Goal: Task Accomplishment & Management: Complete application form

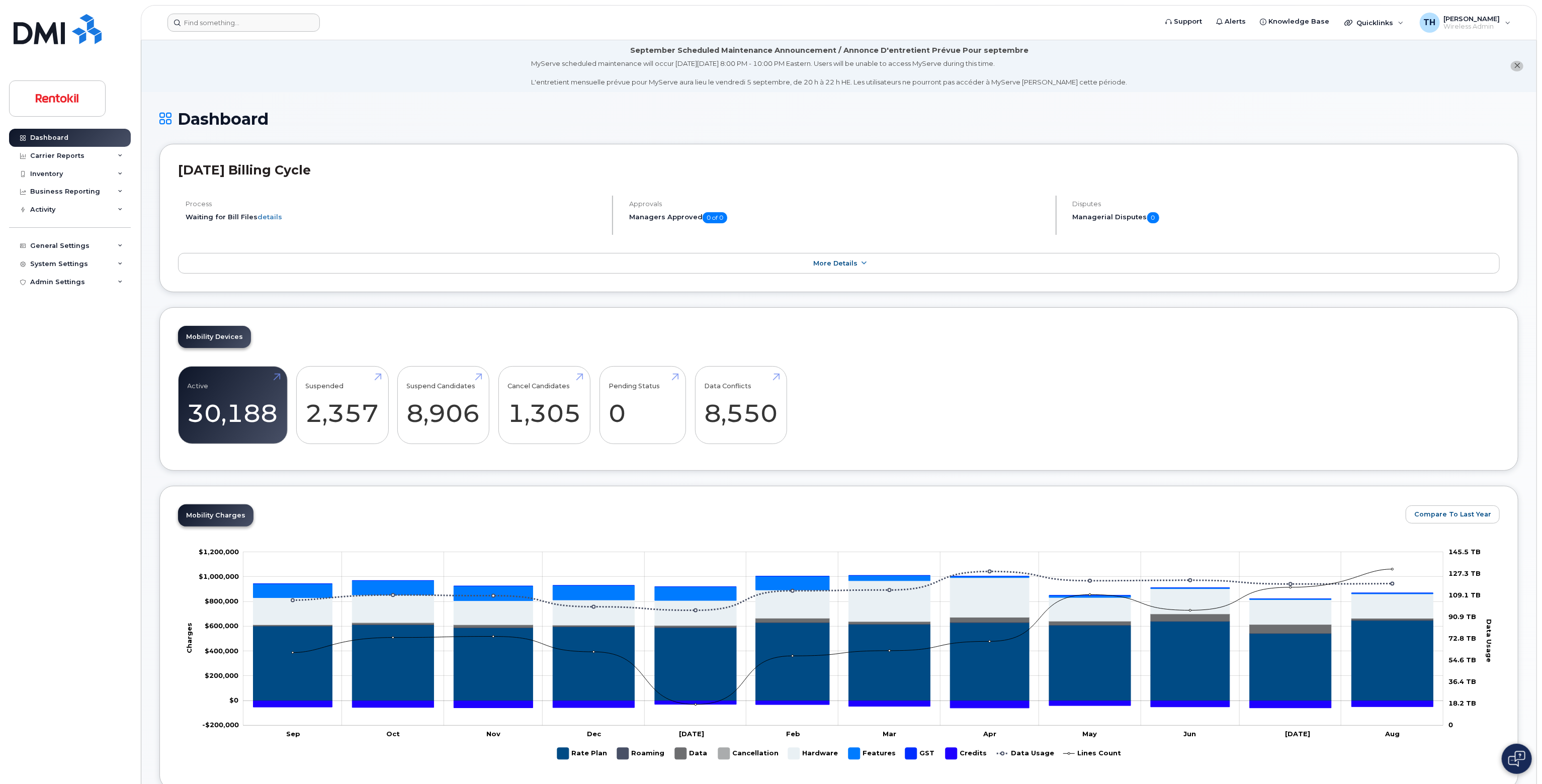
drag, startPoint x: 286, startPoint y: 11, endPoint x: 279, endPoint y: 17, distance: 9.2
click at [286, 11] on header "Support Alerts Knowledge Base Quicklinks Suspend / Cancel Device Change SIM Car…" at bounding box center [839, 22] width 1396 height 35
click at [272, 28] on input at bounding box center [244, 23] width 153 height 18
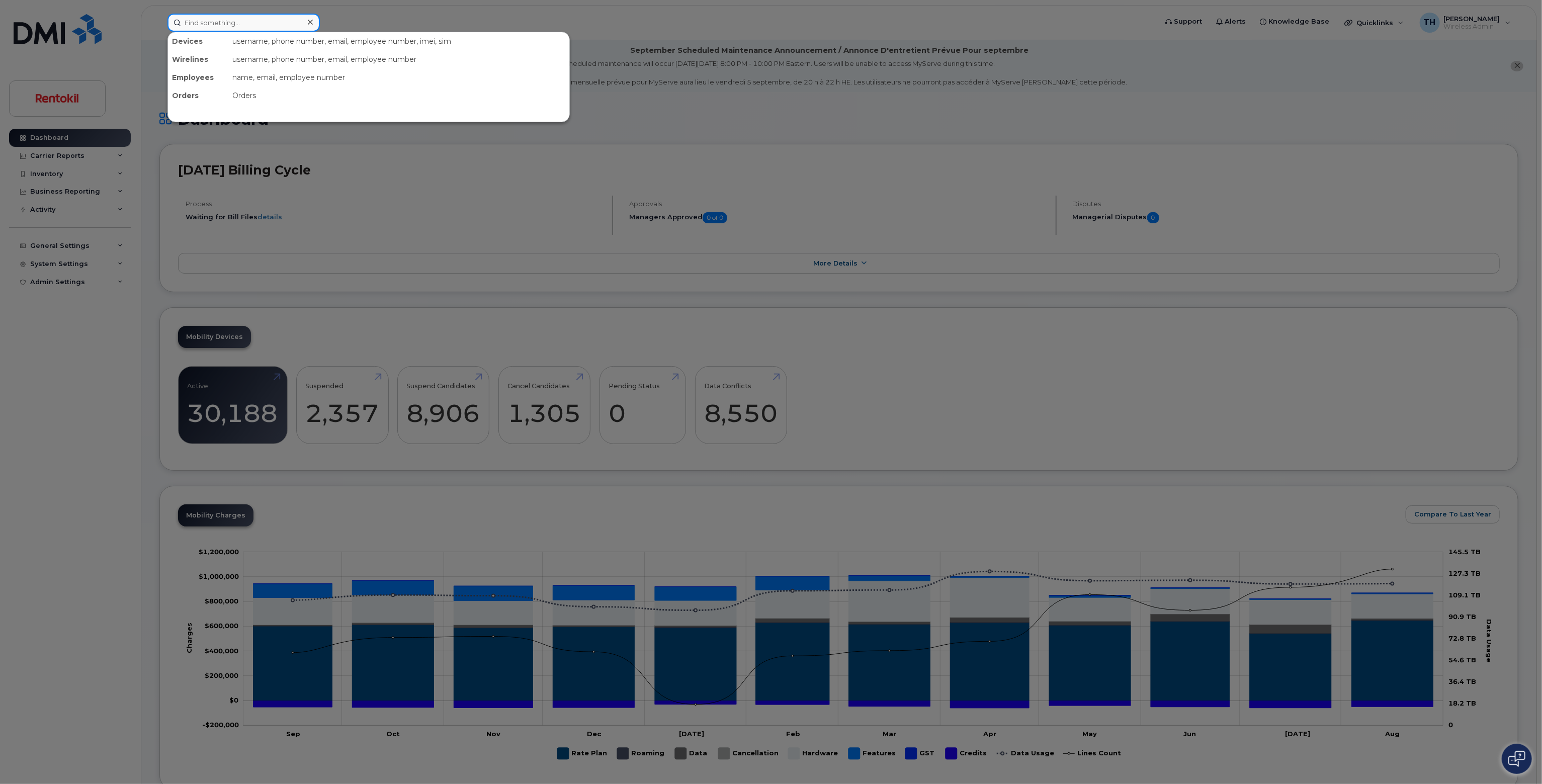
paste input "763-453-2858"
click at [272, 28] on input "763-453-2858" at bounding box center [244, 23] width 153 height 18
type input "763-453-2858"
click at [280, 63] on div "763-453-2858" at bounding box center [320, 63] width 98 height 10
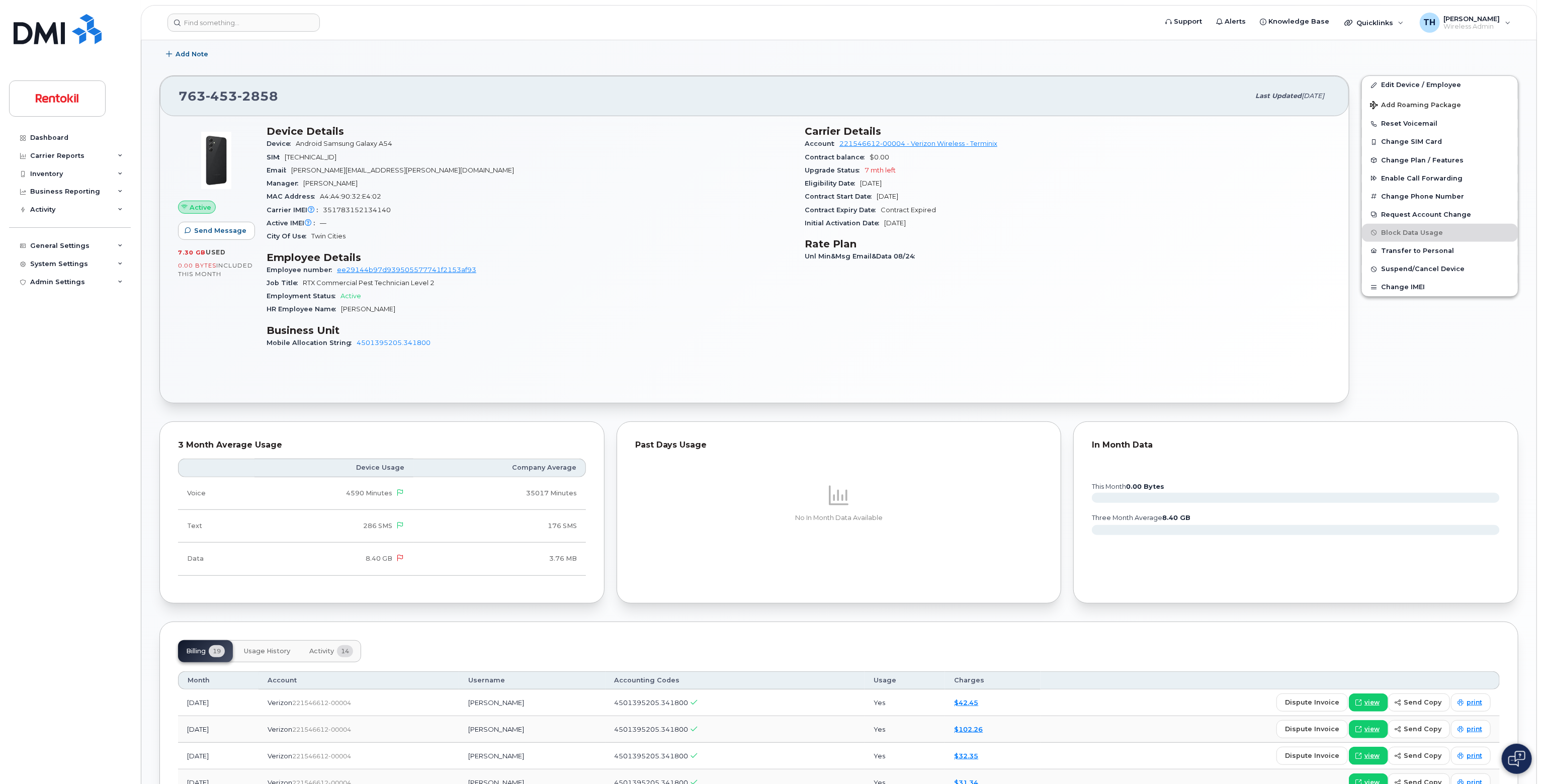
scroll to position [302, 0]
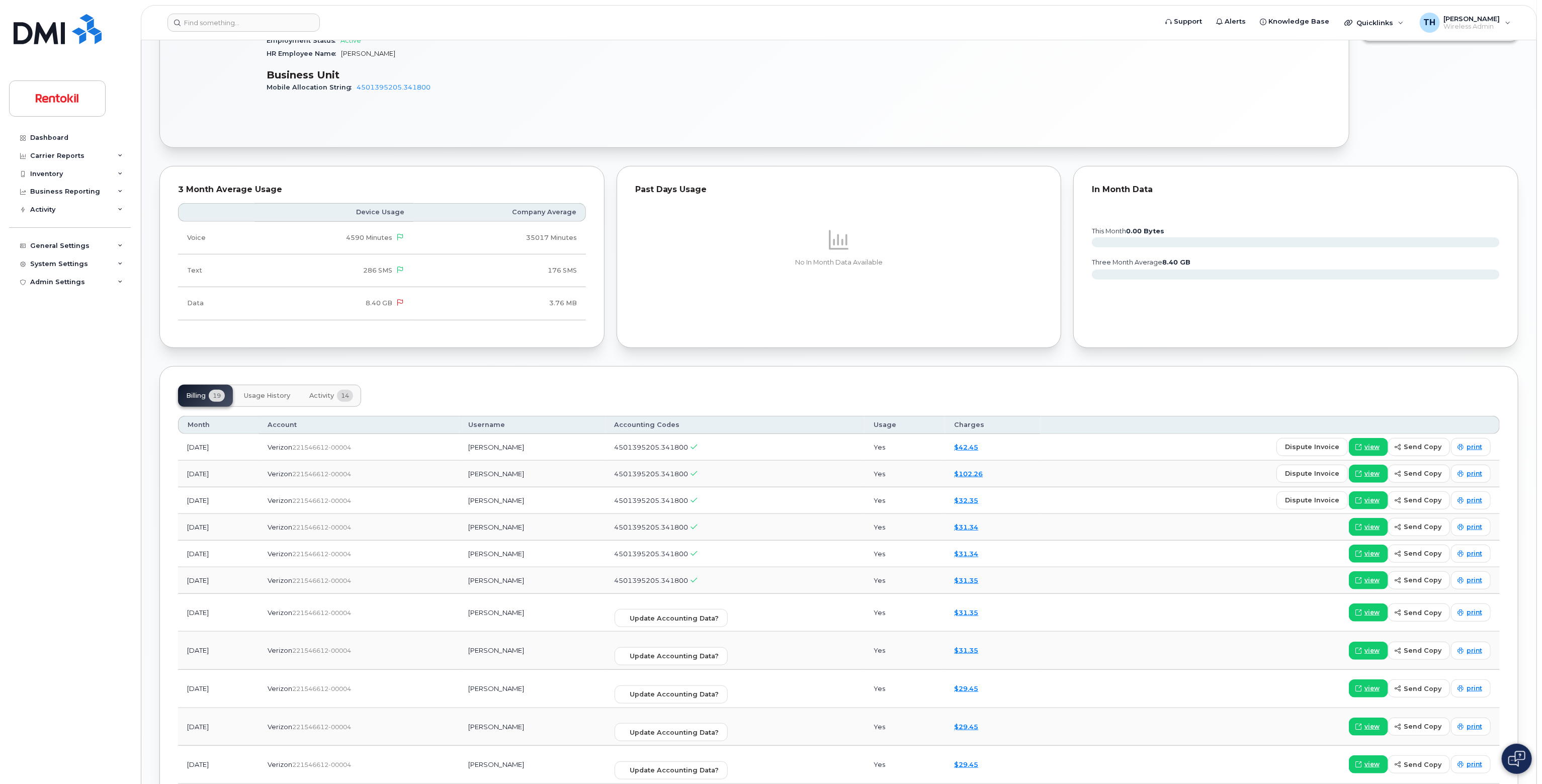
click at [284, 398] on span "Usage History" at bounding box center [266, 396] width 46 height 8
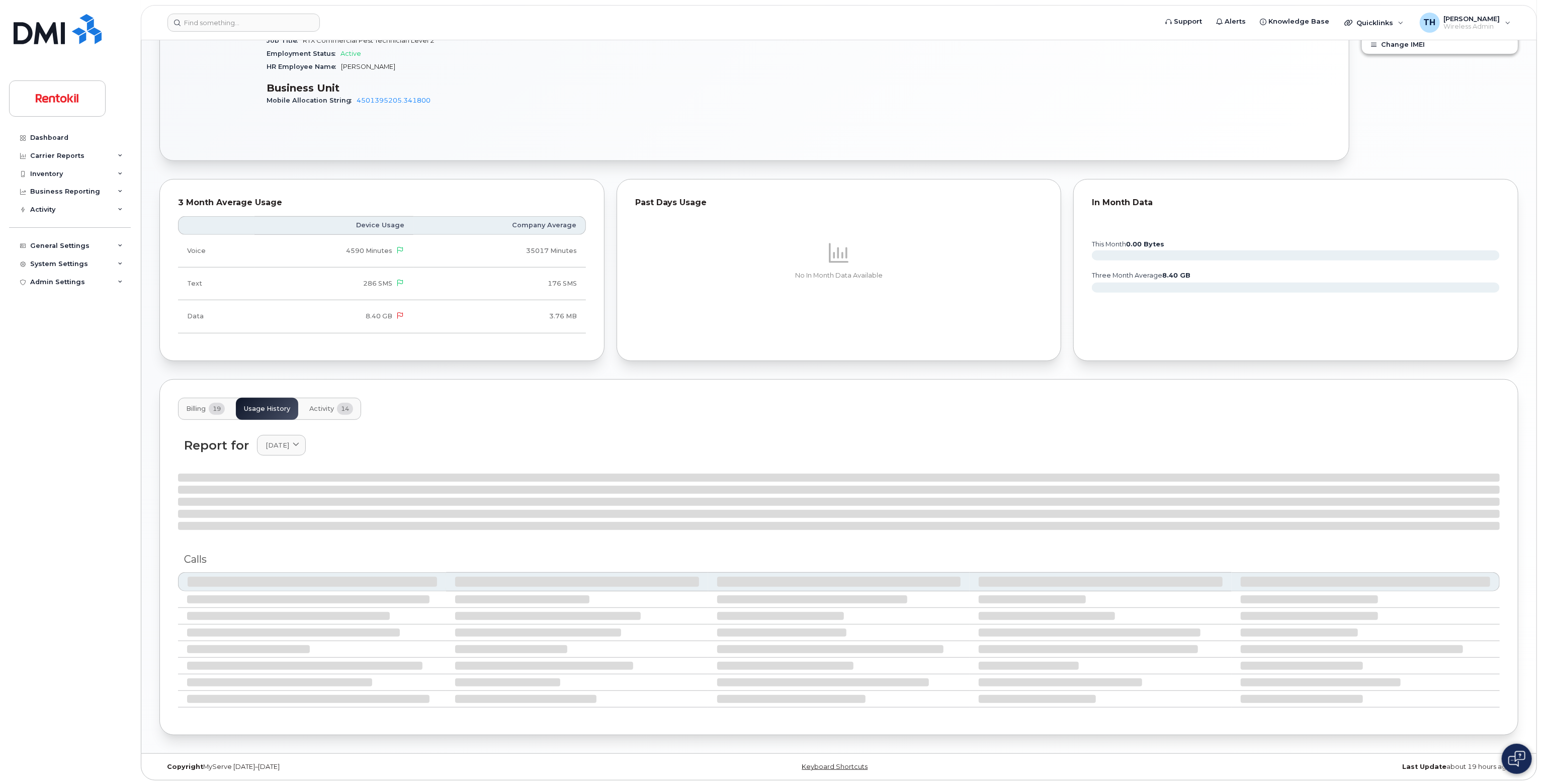
scroll to position [553, 0]
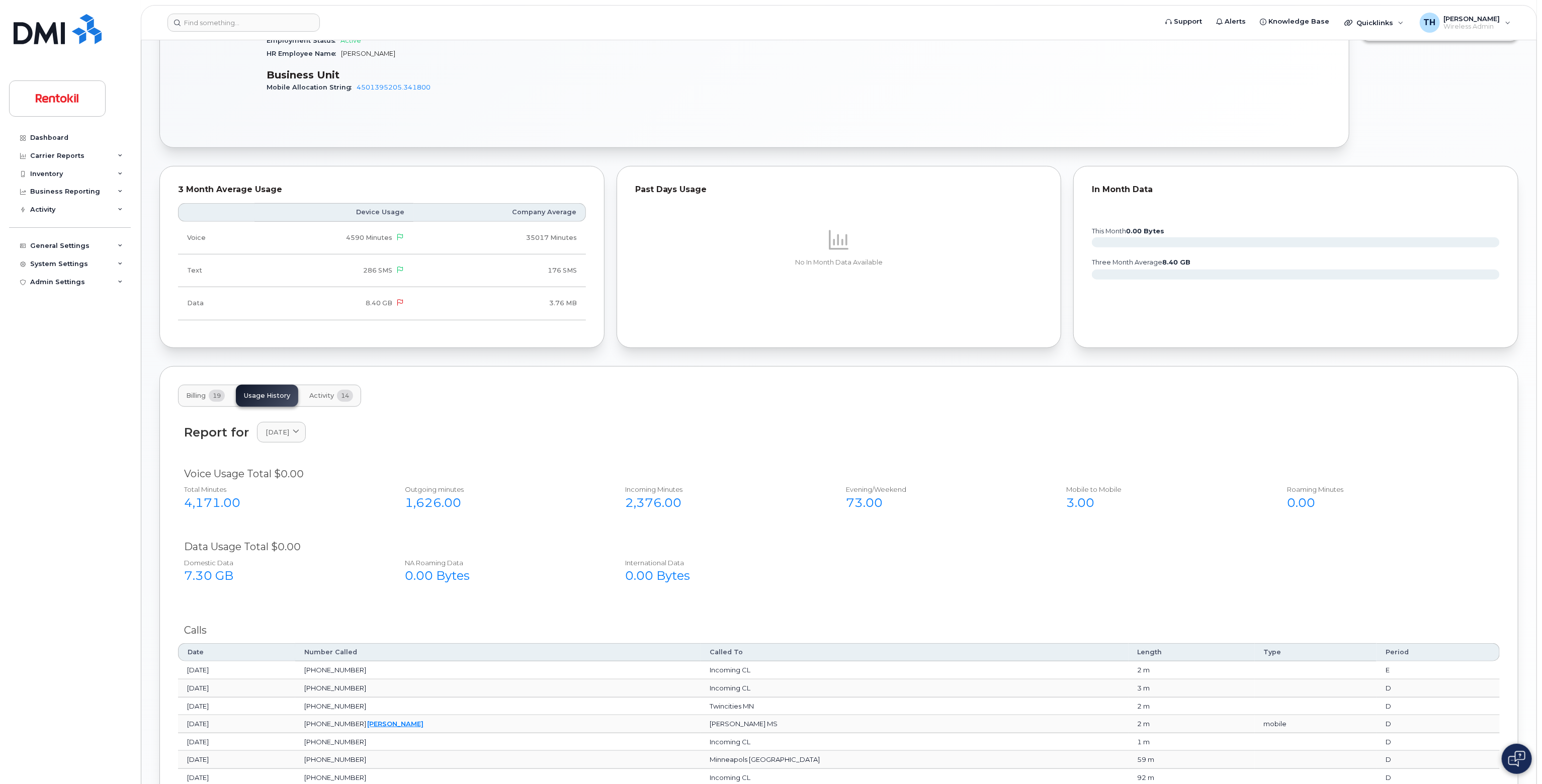
click at [327, 416] on div "Report for August 2025 2025 August July June May April March February January 2…" at bounding box center [839, 438] width 1322 height 45
click at [328, 402] on button "Activity 14" at bounding box center [331, 396] width 60 height 22
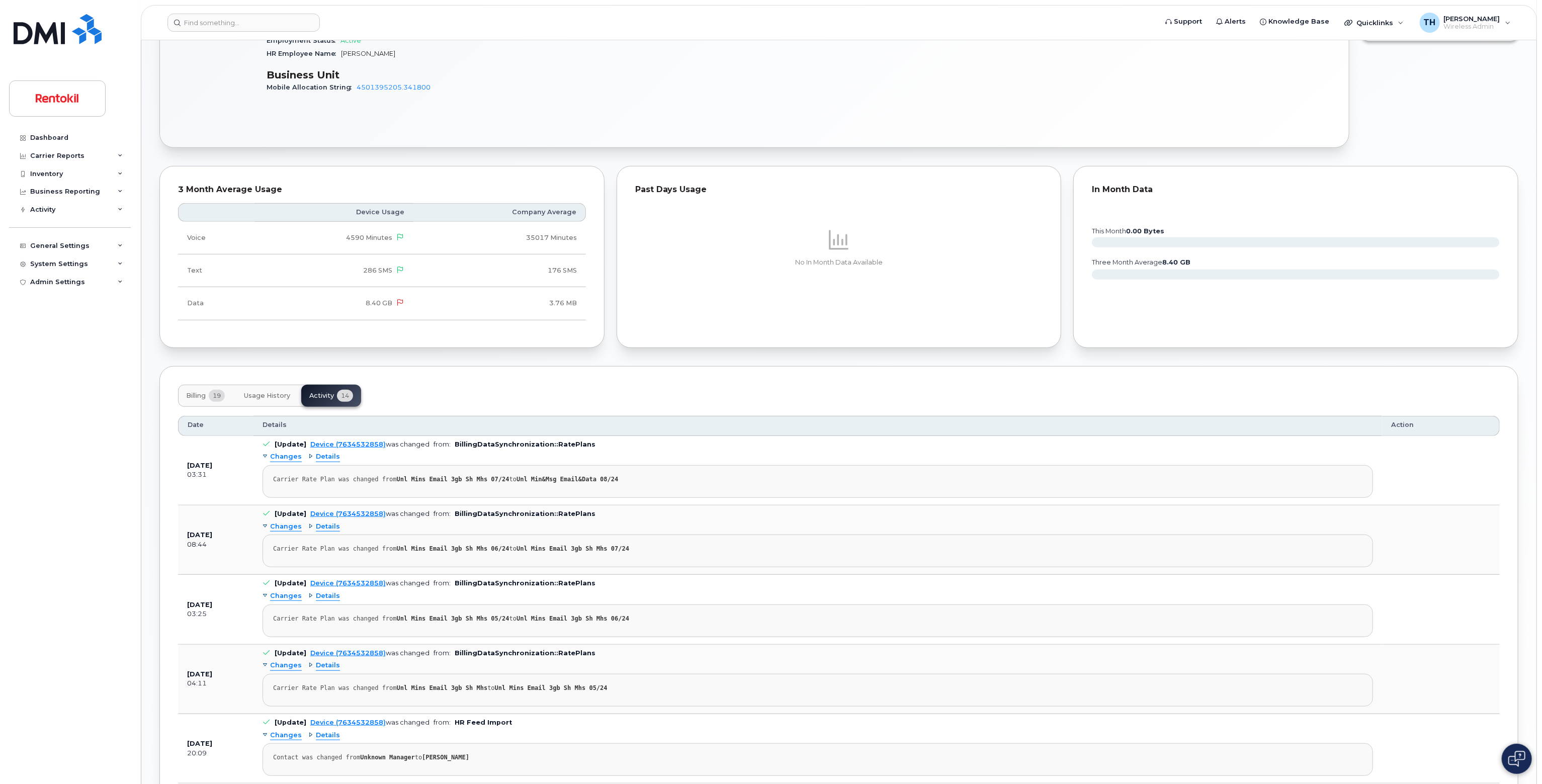
click at [289, 398] on span "Usage History" at bounding box center [266, 396] width 46 height 8
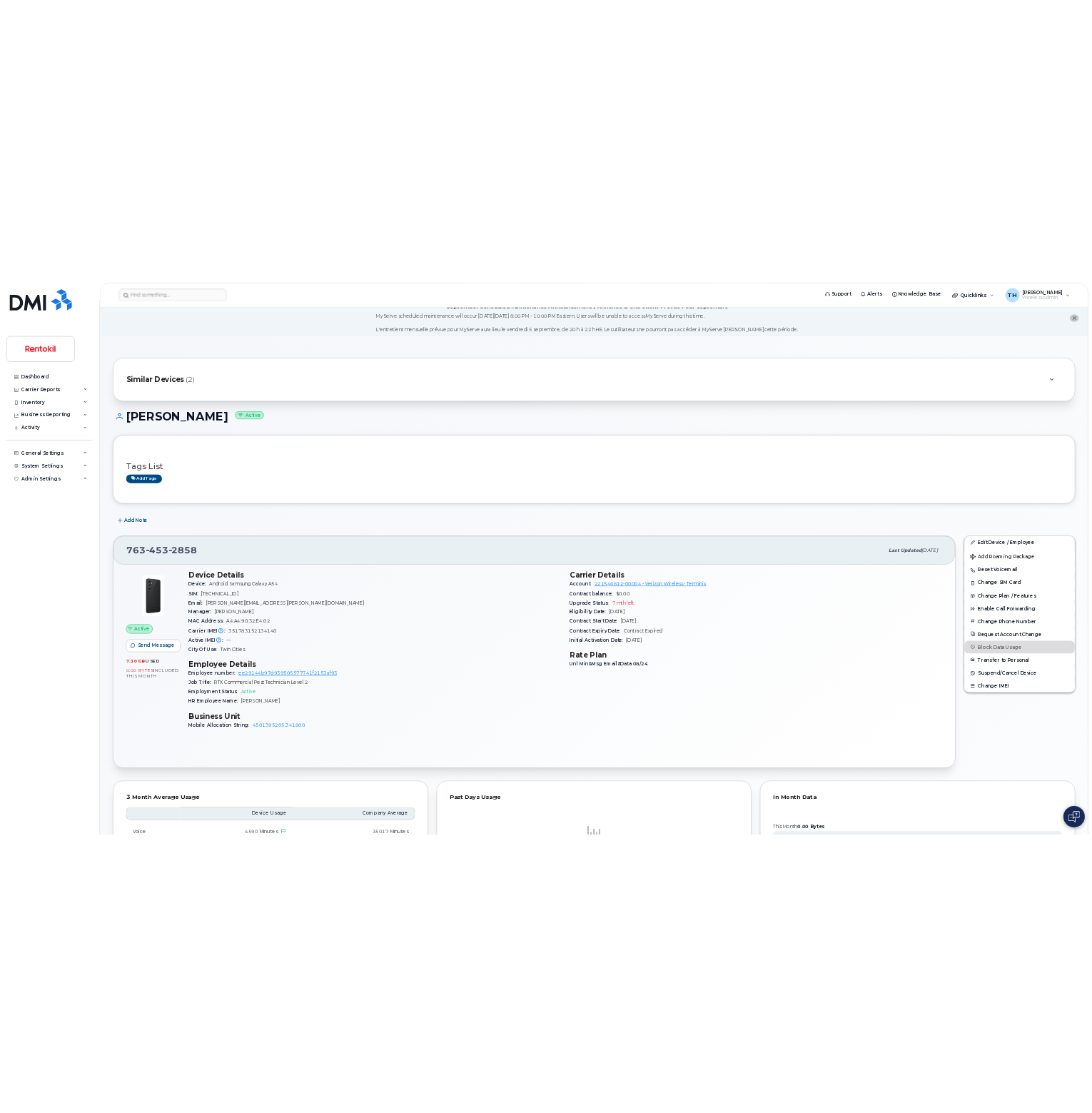
scroll to position [0, 0]
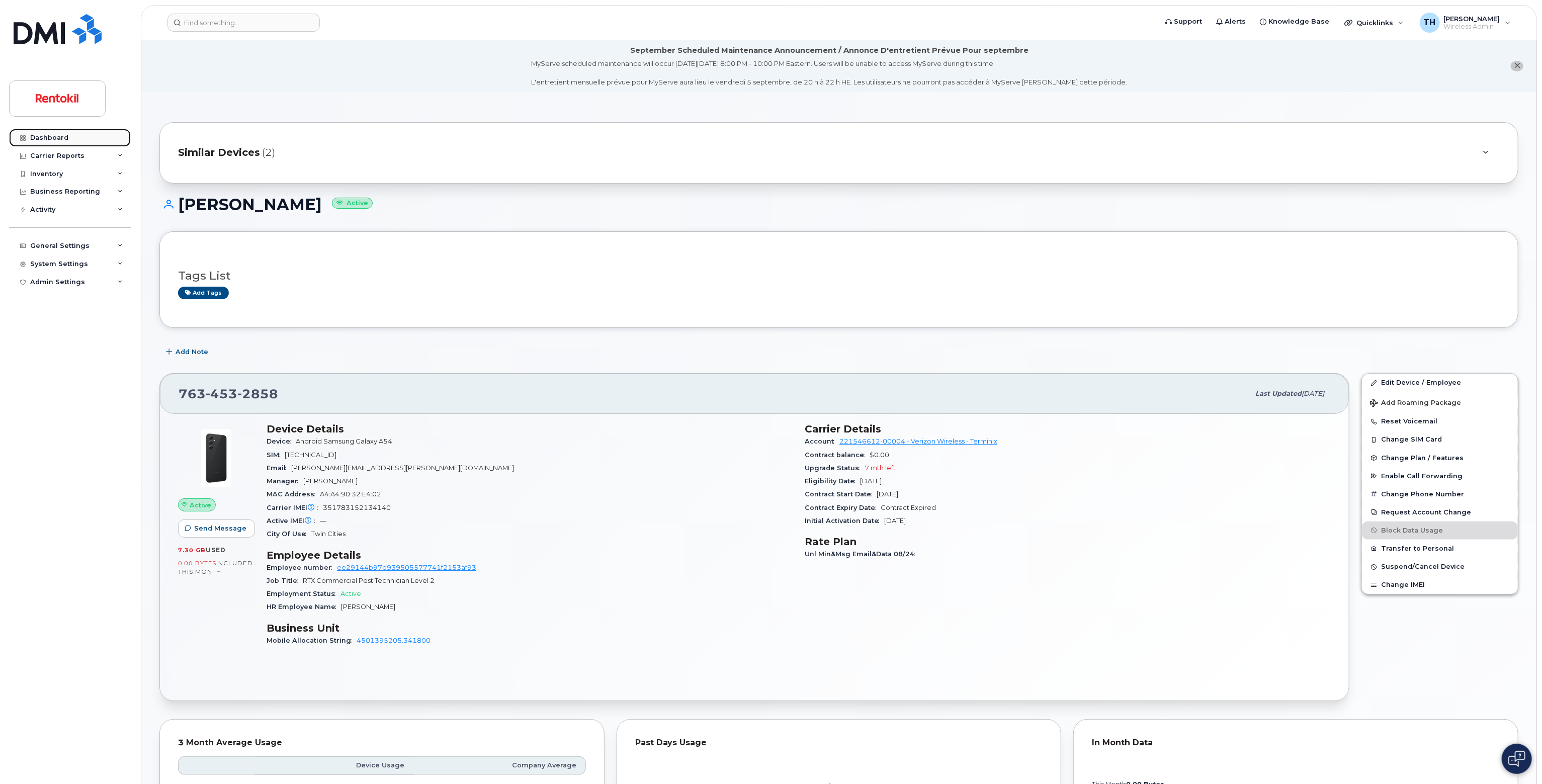
click at [93, 140] on link "Dashboard" at bounding box center [69, 138] width 122 height 18
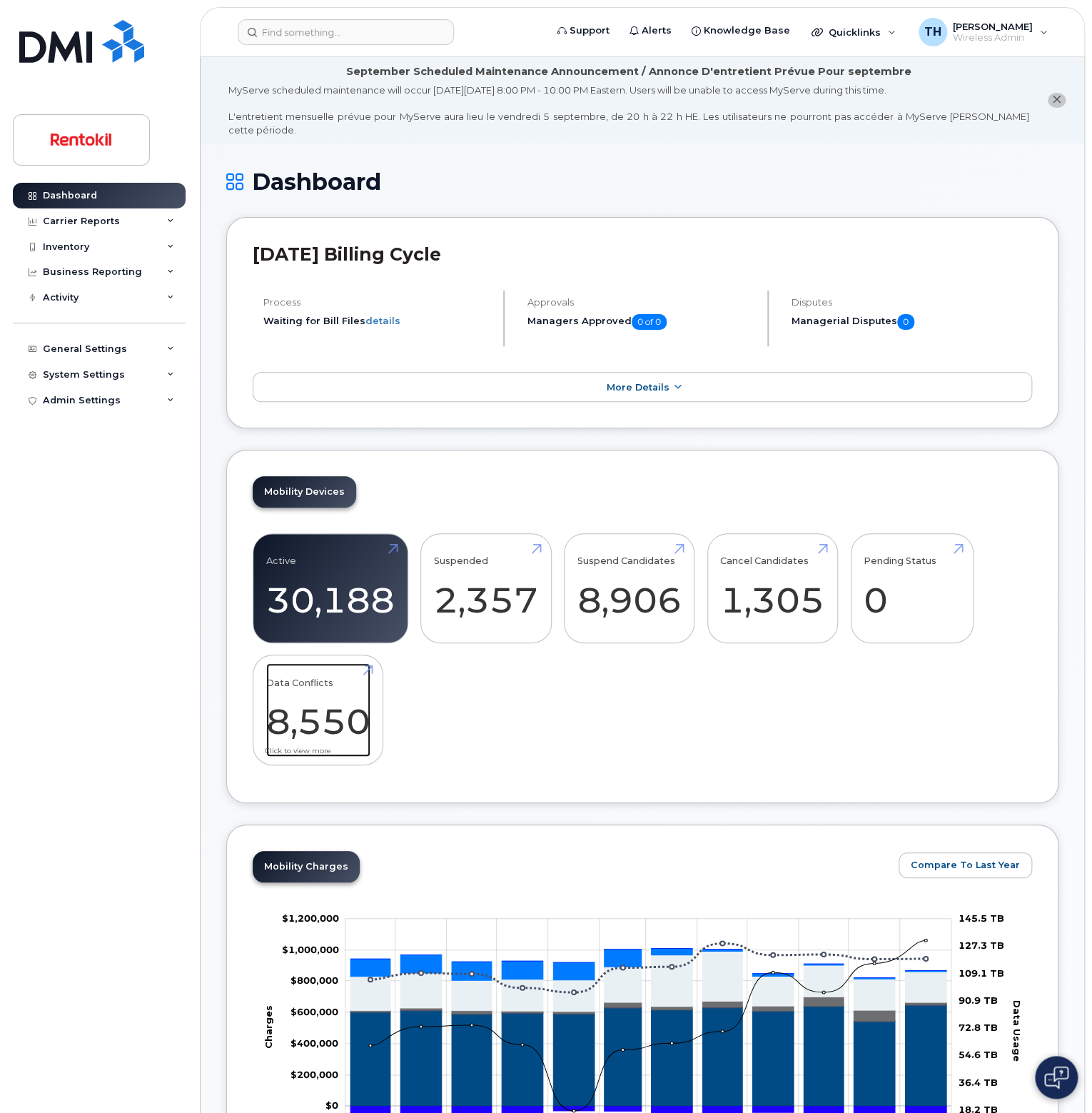
click at [368, 676] on link "Data Conflicts 8,550" at bounding box center [318, 710] width 105 height 94
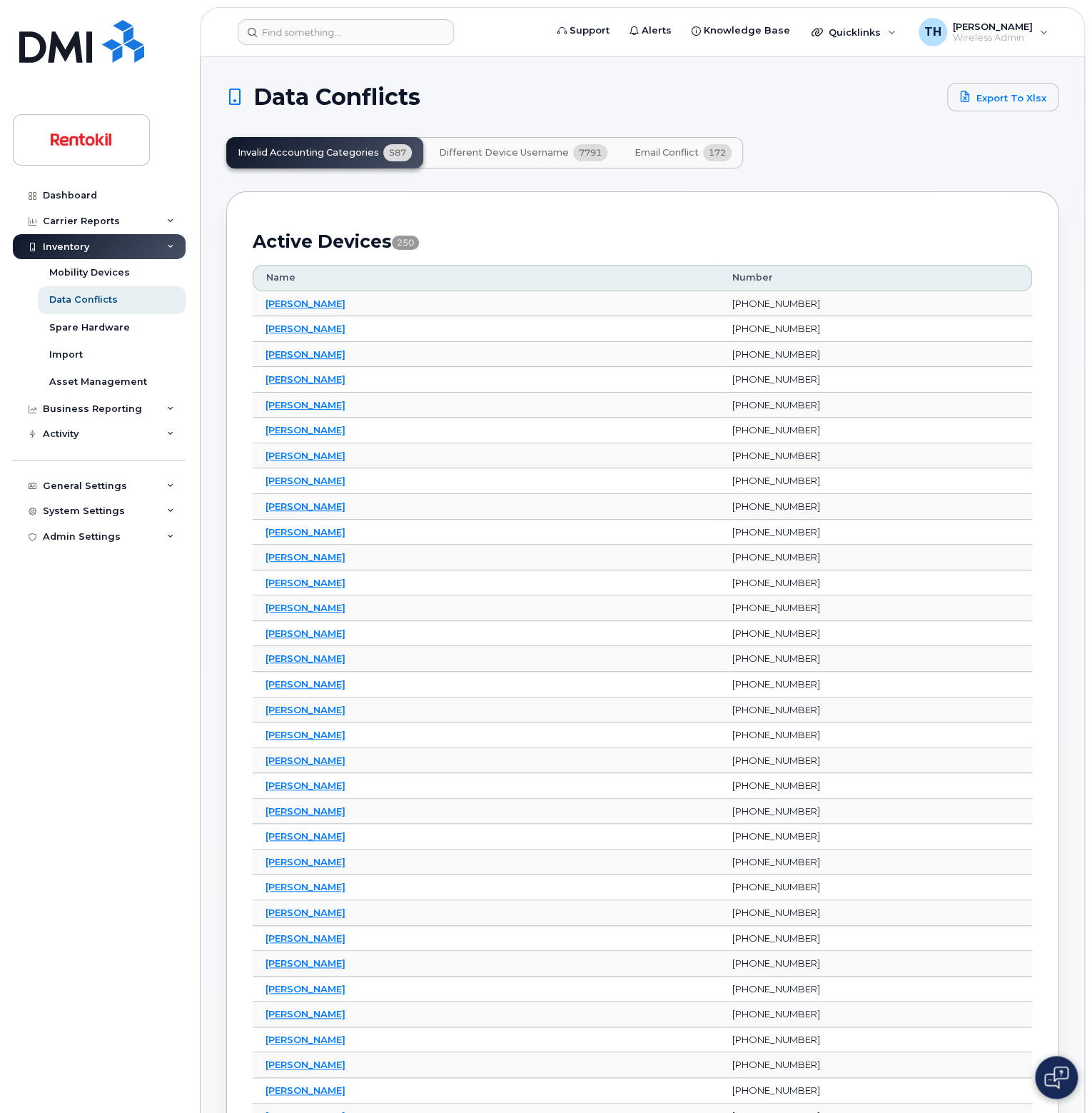
click at [688, 144] on button "Email Conflict 172" at bounding box center [682, 152] width 120 height 31
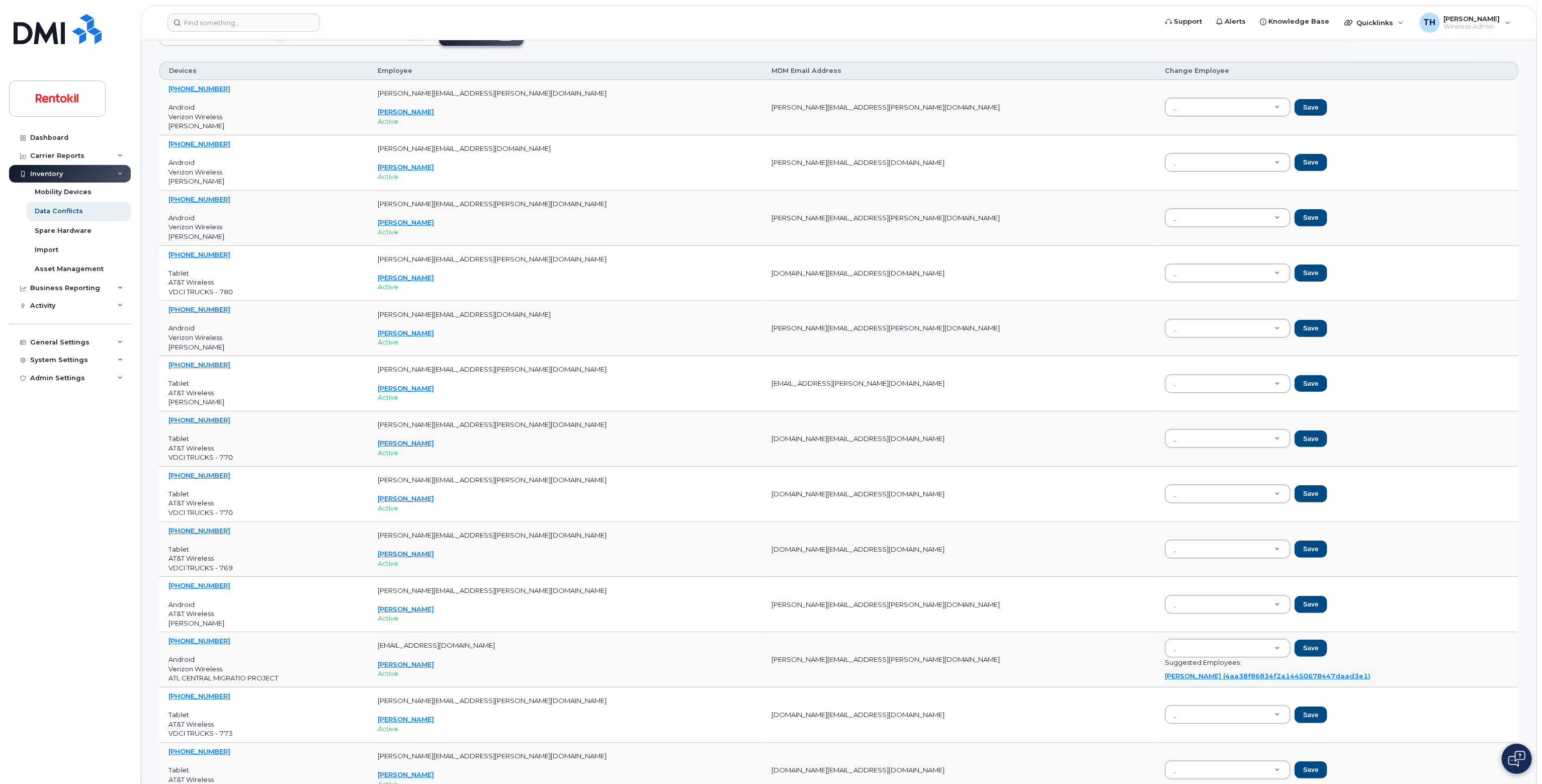
scroll to position [302, 0]
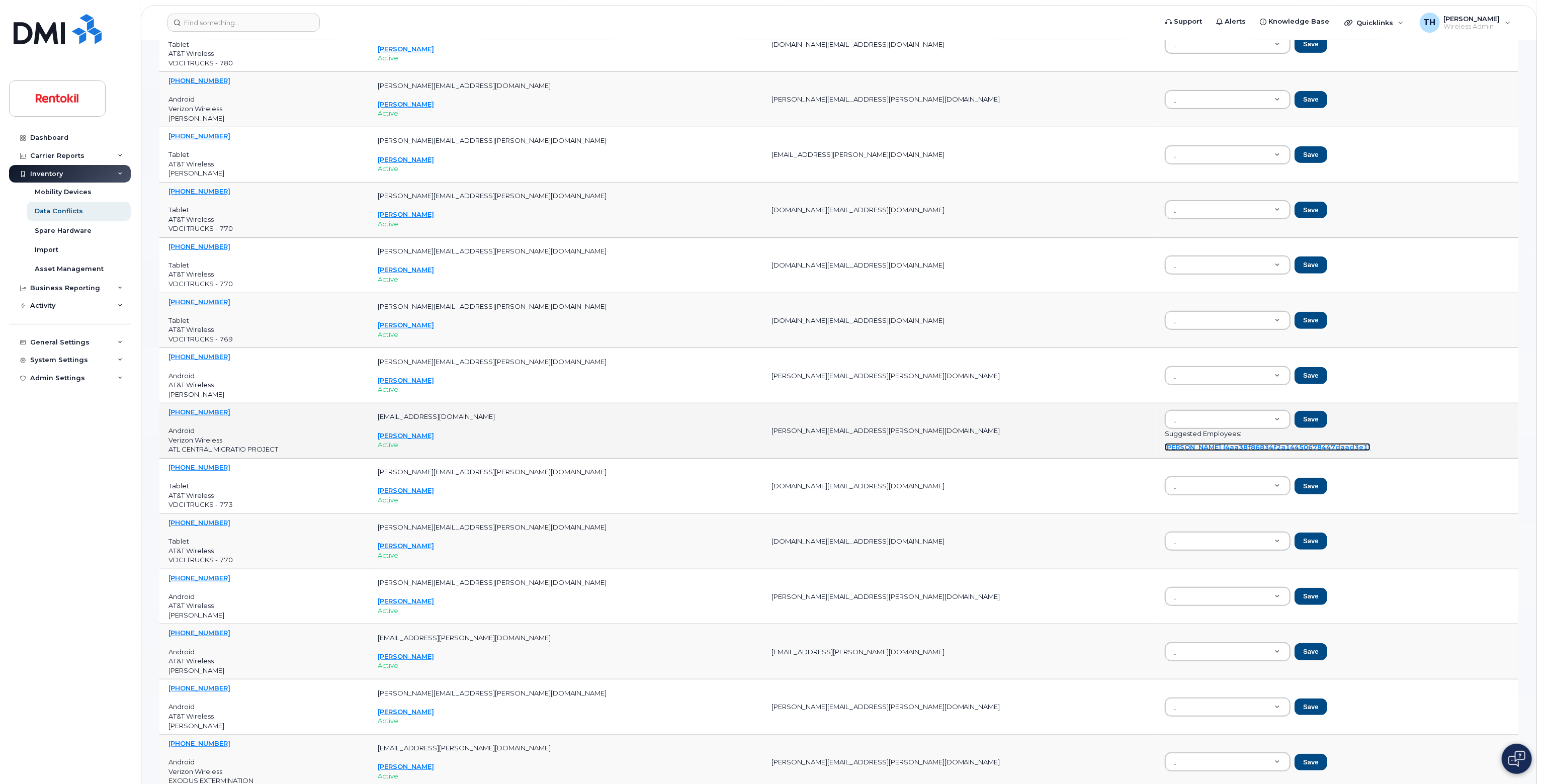
click at [769, 448] on link "[PERSON_NAME] (4aa38f86834f2a14450678447daad3e1)" at bounding box center [1268, 446] width 206 height 8
type input "4aa38f86834f2a14450678447daad3e1"
click at [769, 418] on button "Save" at bounding box center [1311, 419] width 32 height 17
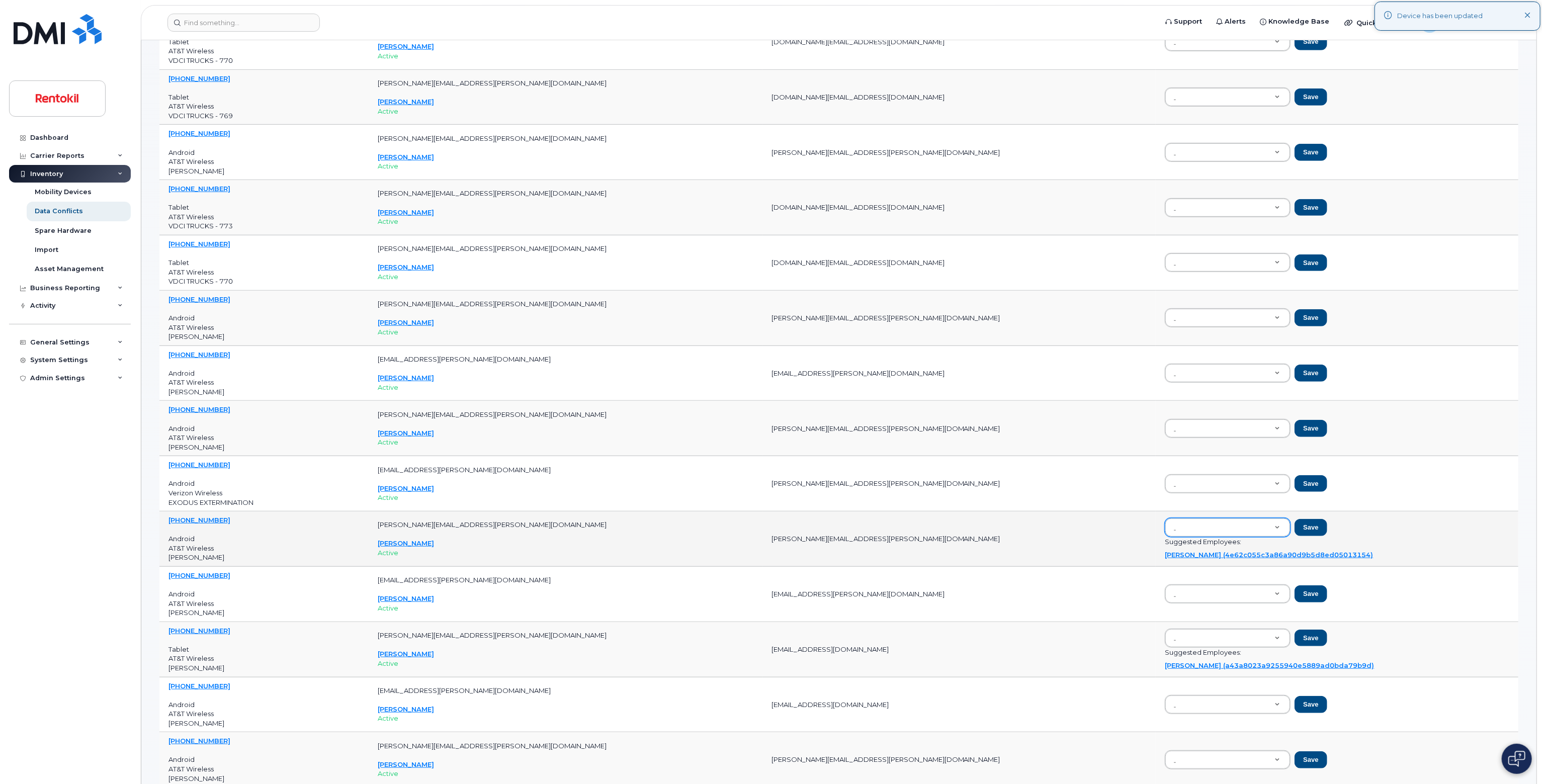
scroll to position [654, 0]
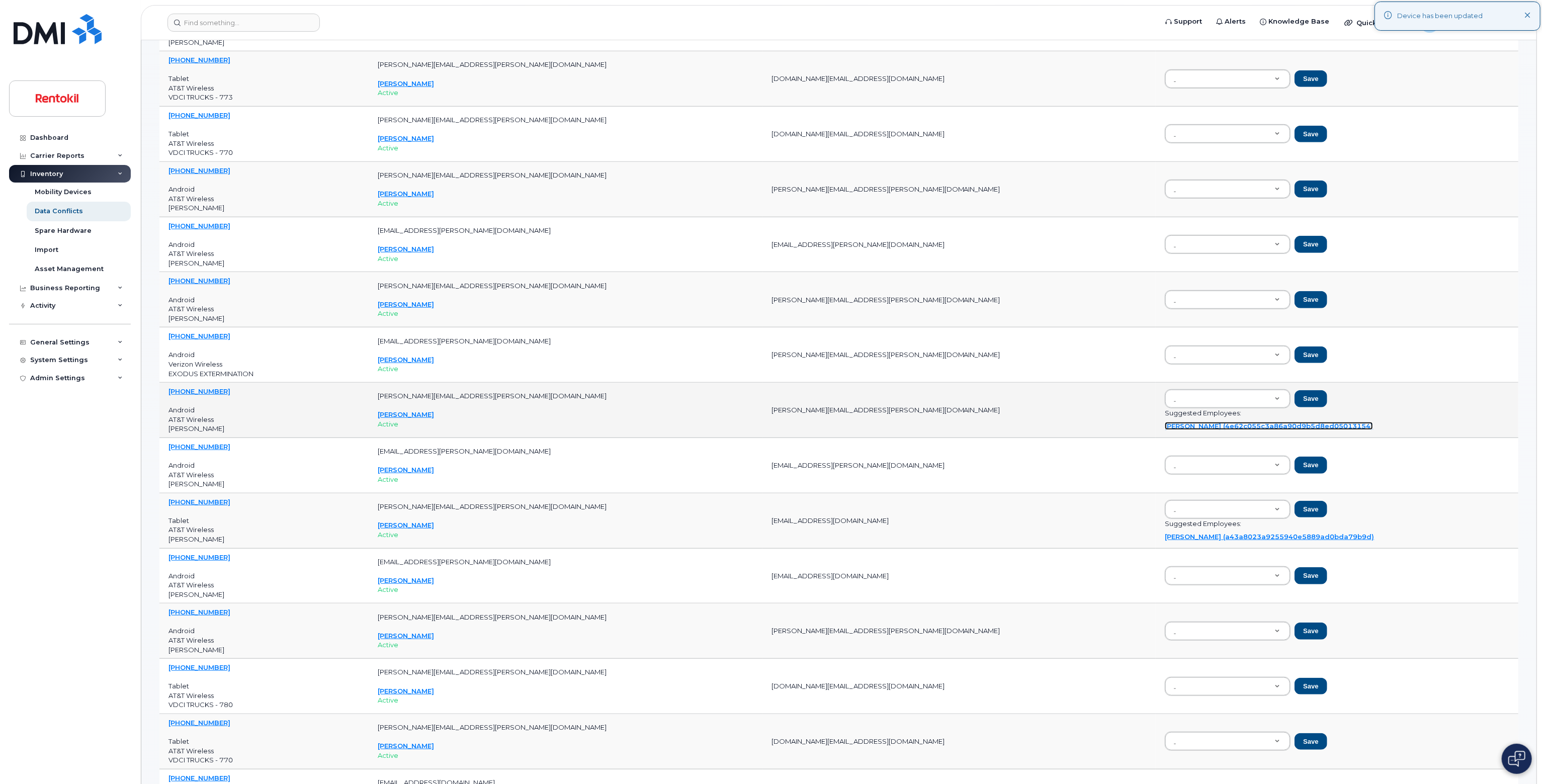
click at [769, 424] on link "[PERSON_NAME] (4e62c055c3a86a90d9b5d8ed05013154)" at bounding box center [1269, 426] width 208 height 8
type input "4e62c055c3a86a90d9b5d8ed05013154"
click at [769, 408] on p "Suggested Employees:" at bounding box center [1337, 413] width 345 height 10
click at [769, 403] on button "Save" at bounding box center [1311, 399] width 32 height 17
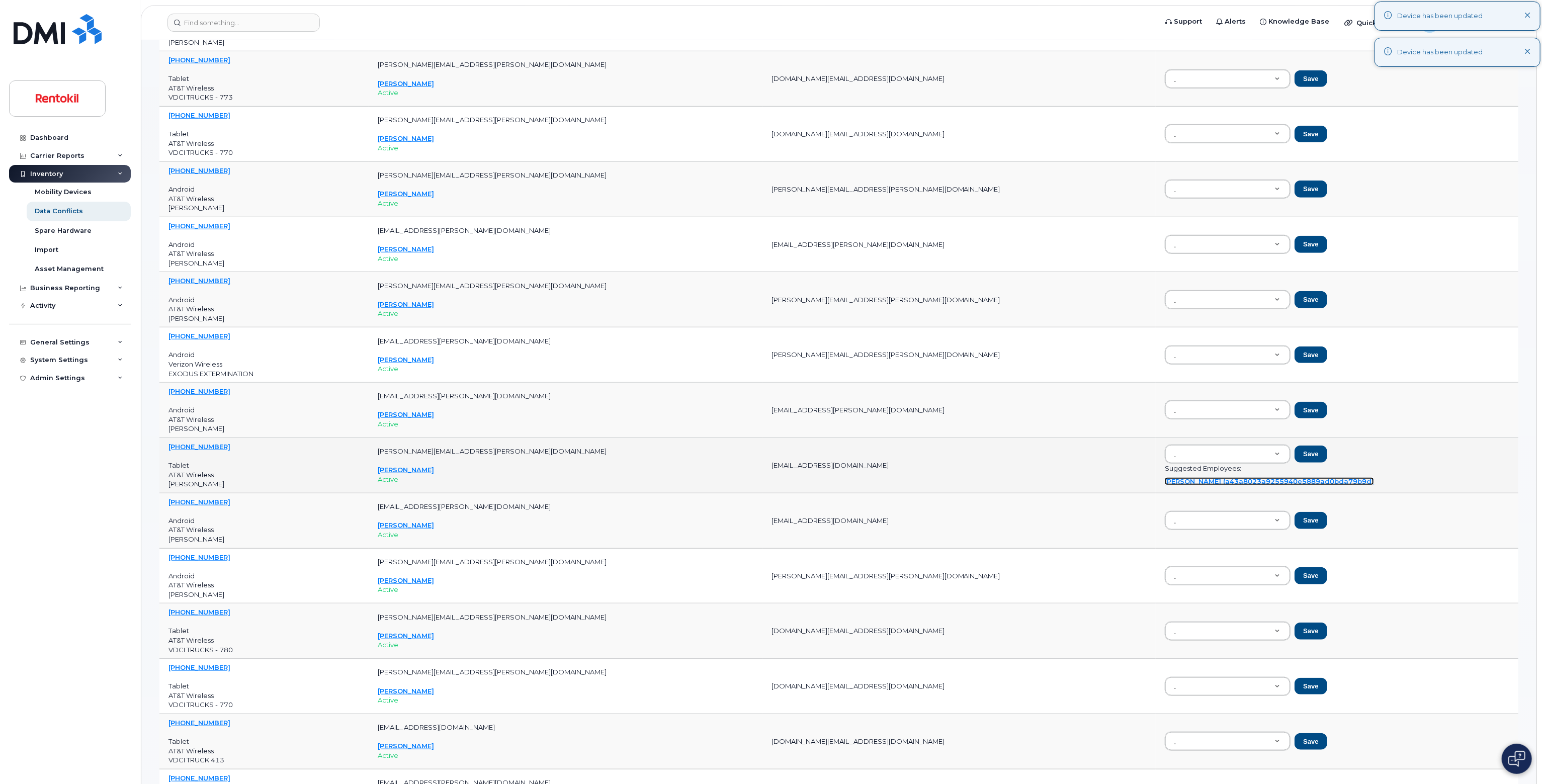
click at [769, 480] on link "[PERSON_NAME] (a43a8023a9255940e5889ad0bda79b9d)" at bounding box center [1270, 481] width 210 height 8
type input "a43a8023a9255940e5889ad0bda79b9d"
click at [769, 455] on button "Save" at bounding box center [1311, 454] width 32 height 17
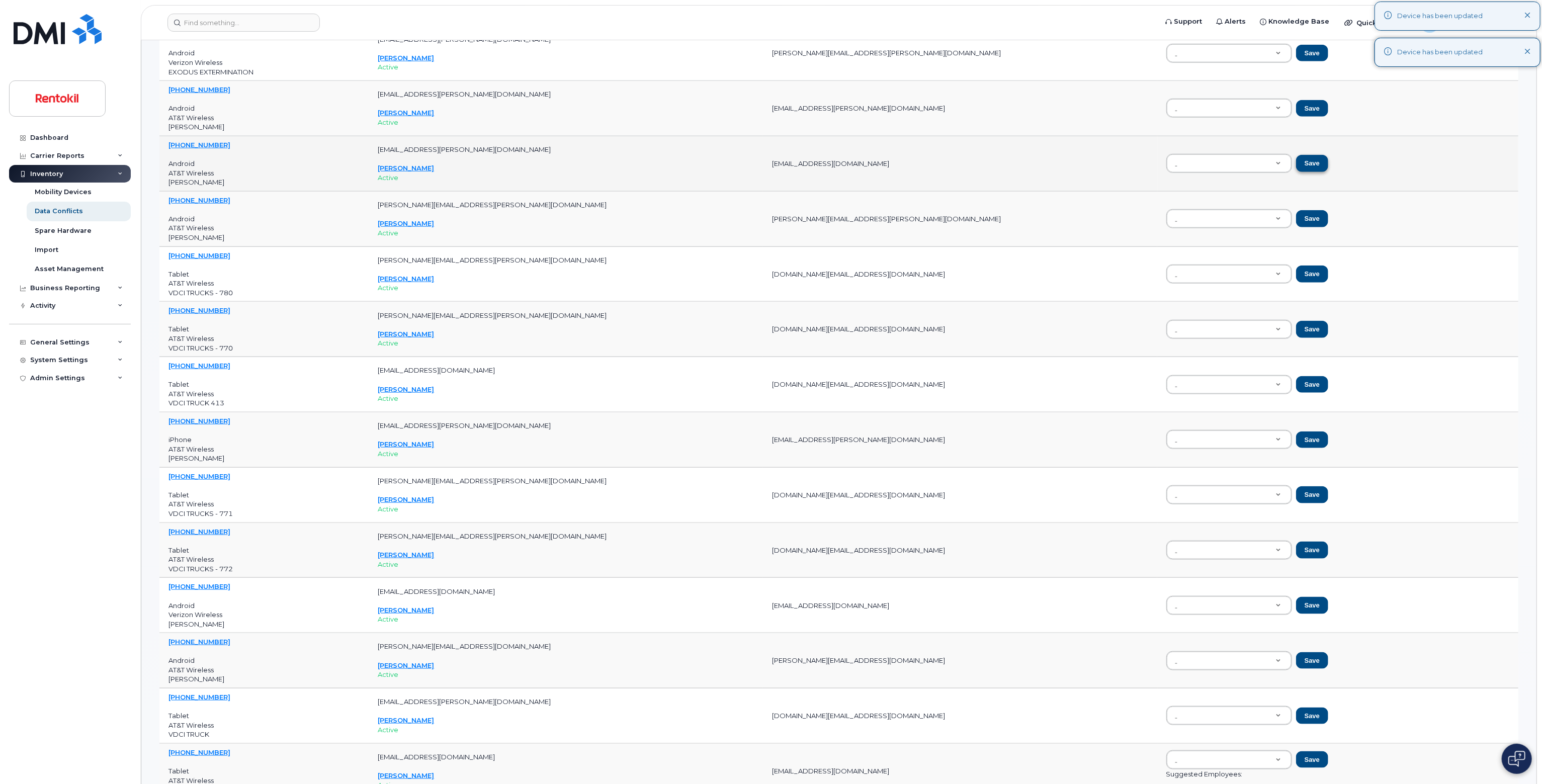
scroll to position [1257, 0]
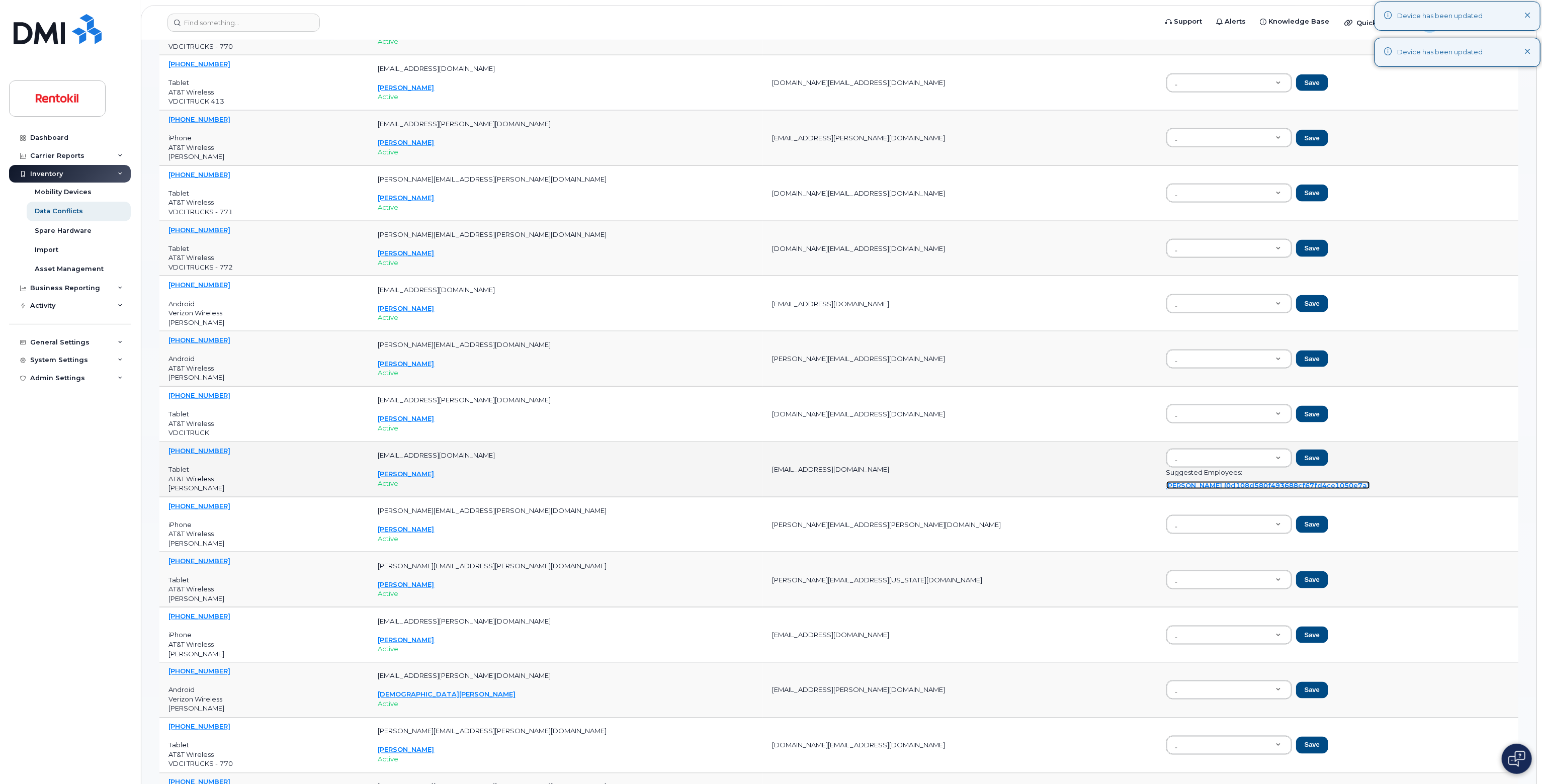
click at [769, 481] on link "[PERSON_NAME] (0d108d580f493688cf67fd4ce1050e7a)" at bounding box center [1268, 485] width 204 height 8
type input "0d108d580f493688cf67fd4ce1050e7a"
click at [769, 461] on button "Save" at bounding box center [1312, 458] width 32 height 17
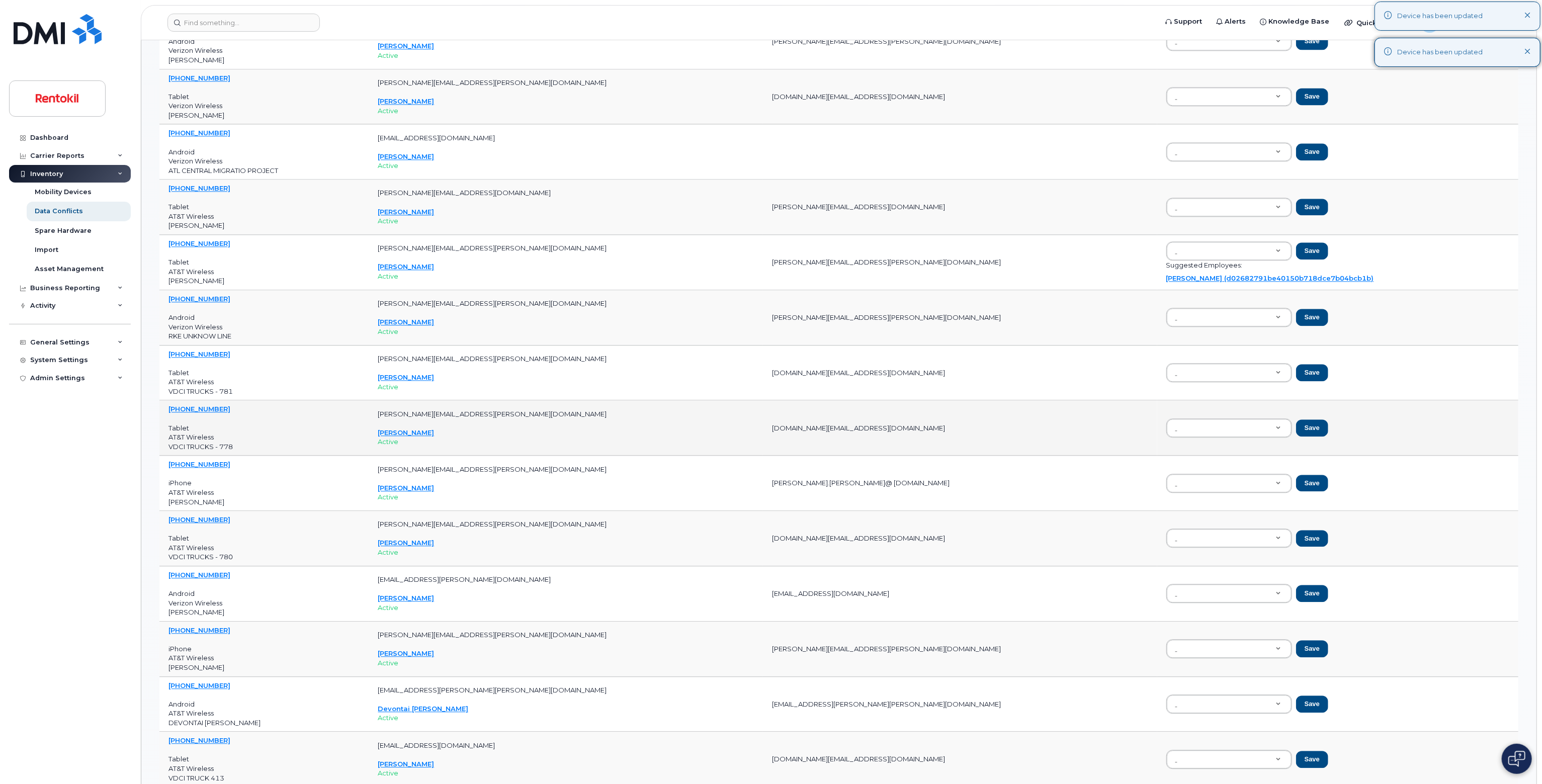
scroll to position [2313, 0]
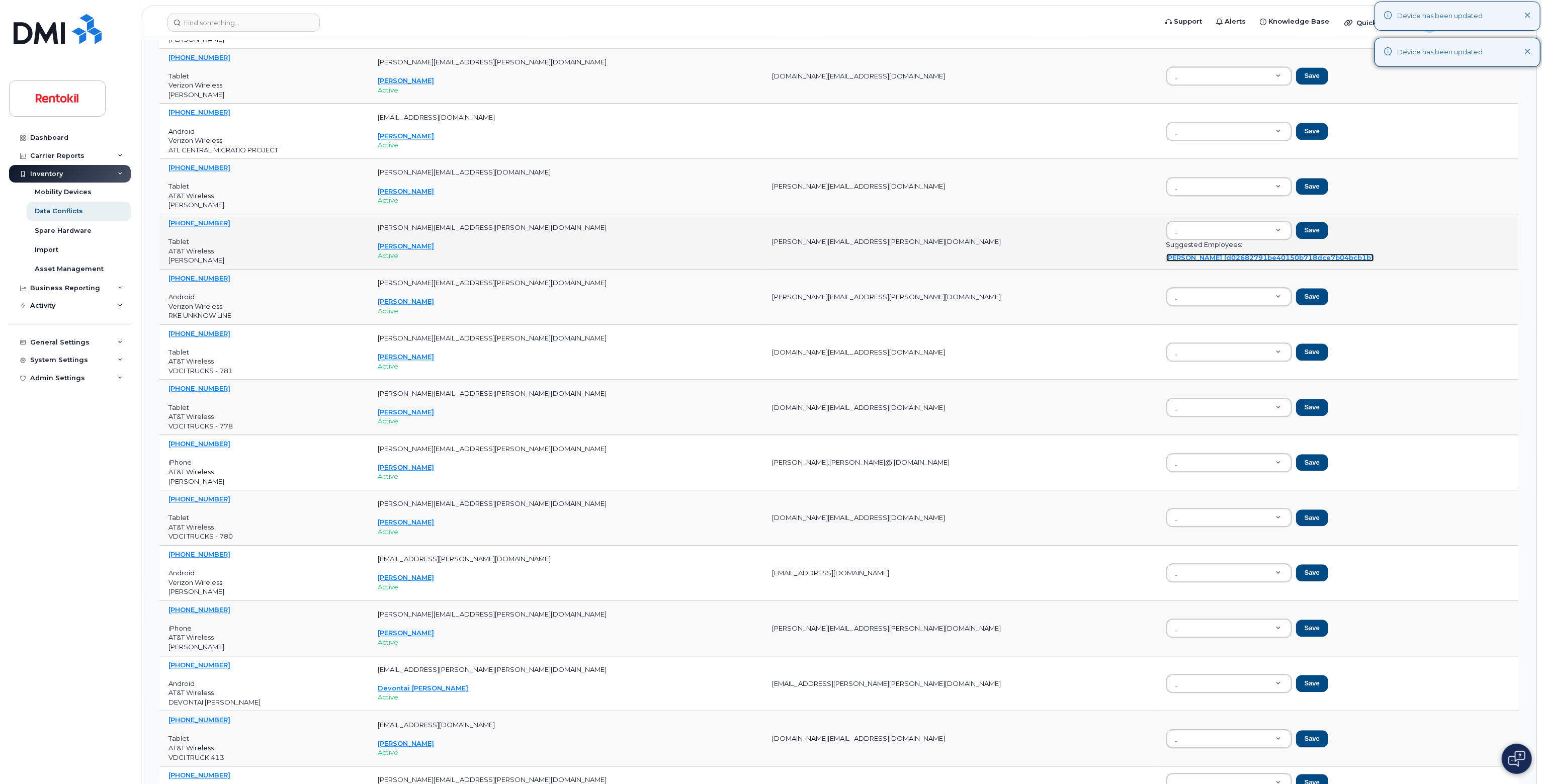
click at [769, 254] on link "[PERSON_NAME] (d02682791be40150b718dce7b04bcb1b)" at bounding box center [1270, 257] width 208 height 8
type input "d02682791be40150b718dce7b04bcb1b"
click at [769, 232] on button "Save" at bounding box center [1312, 230] width 32 height 17
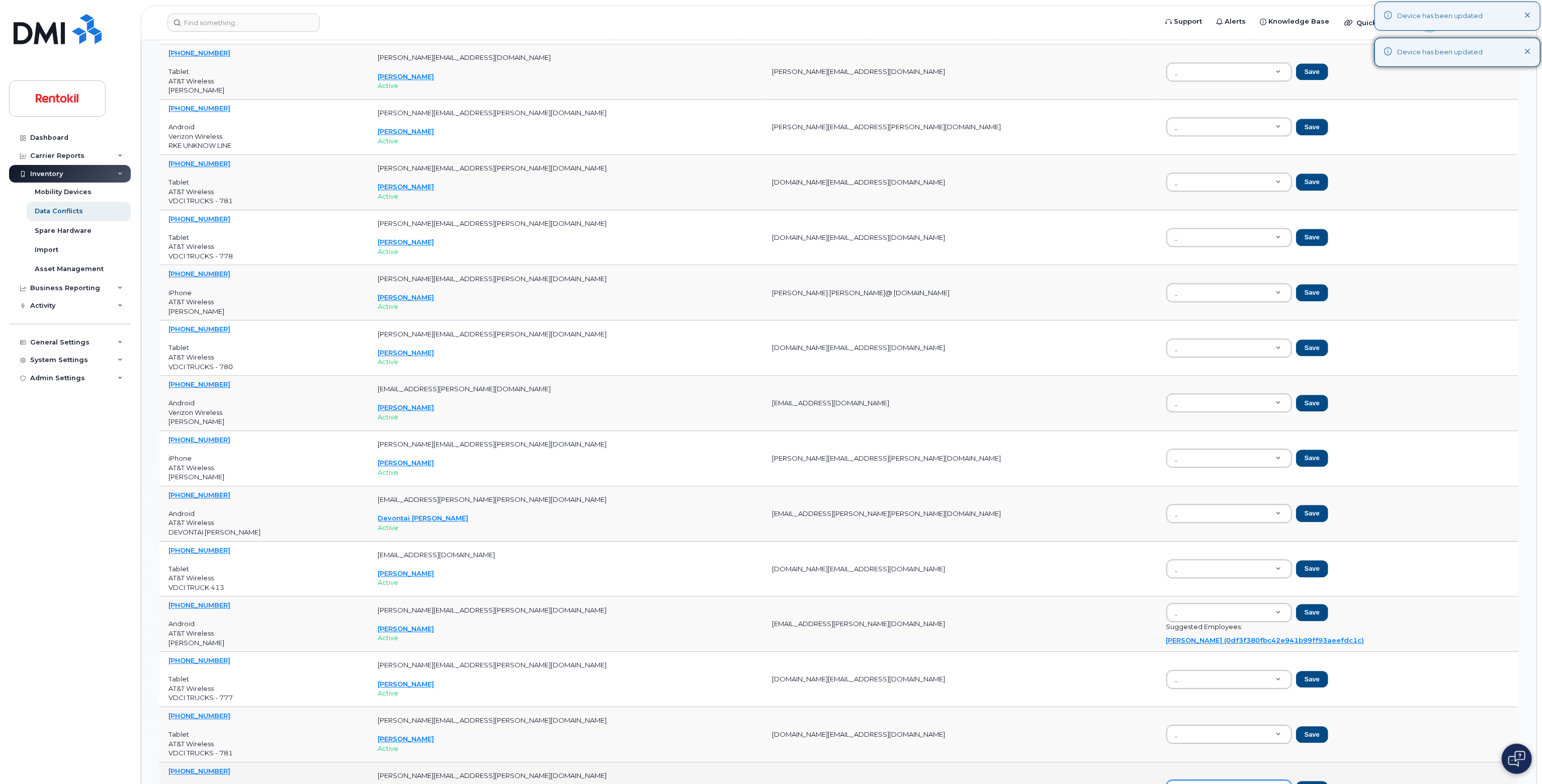
scroll to position [2665, 0]
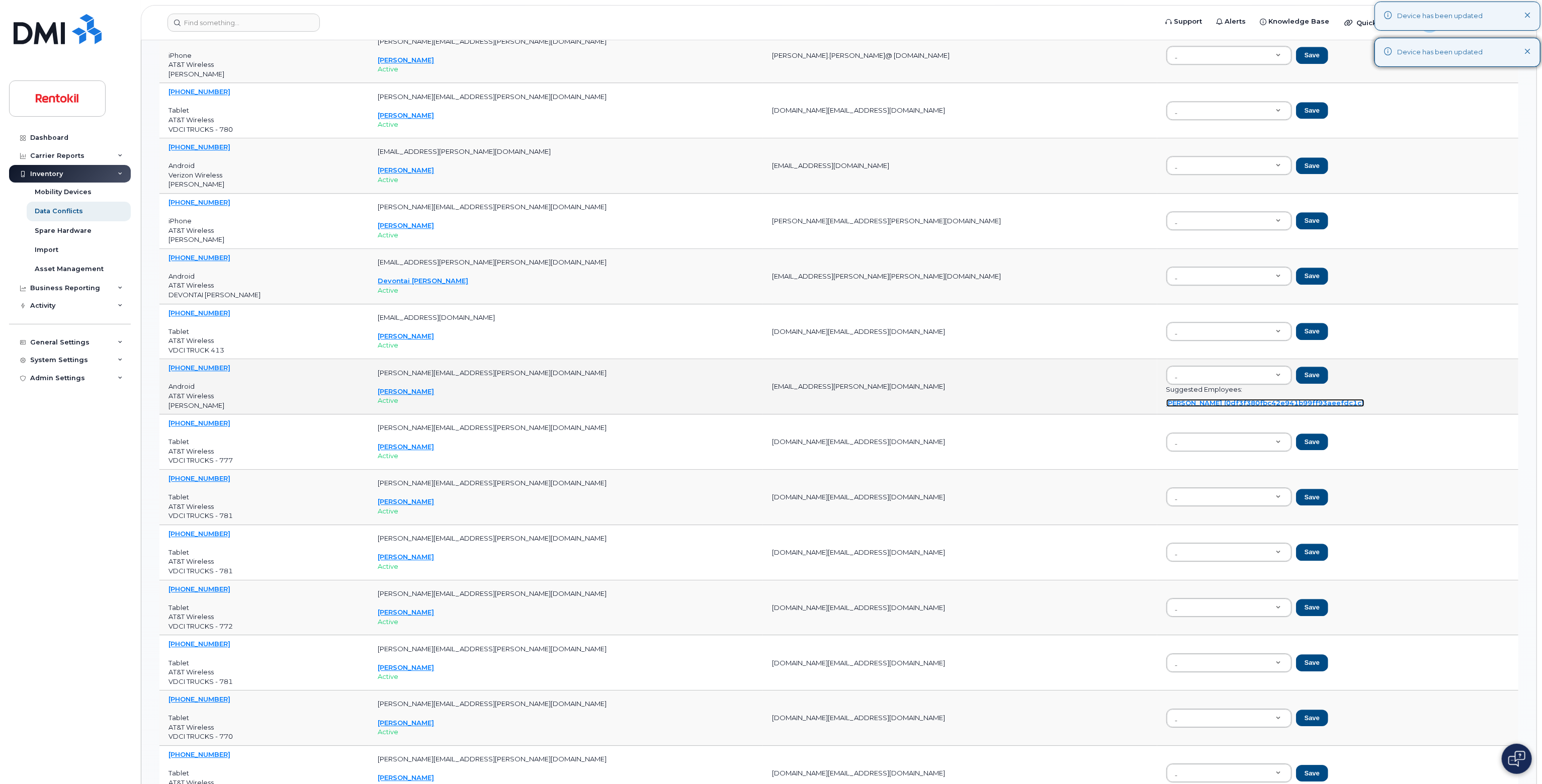
click at [769, 399] on link "[PERSON_NAME] (0df3f380fbc42e941b99ff93aeefdc1c)" at bounding box center [1265, 402] width 198 height 8
type input "0df3f380fbc42e941b99ff93aeefdc1c"
click at [769, 369] on button "Save" at bounding box center [1312, 375] width 32 height 17
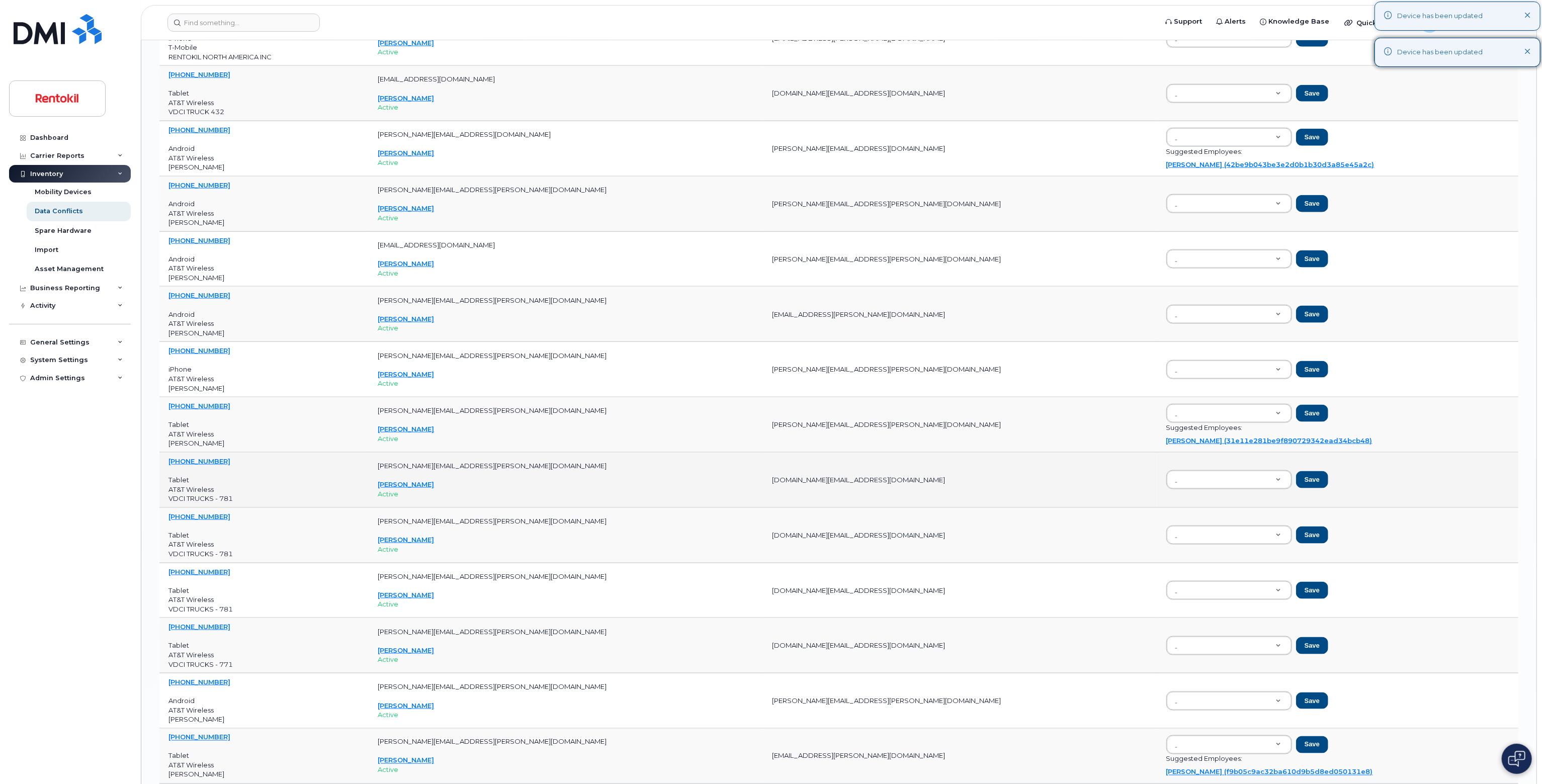
scroll to position [5129, 0]
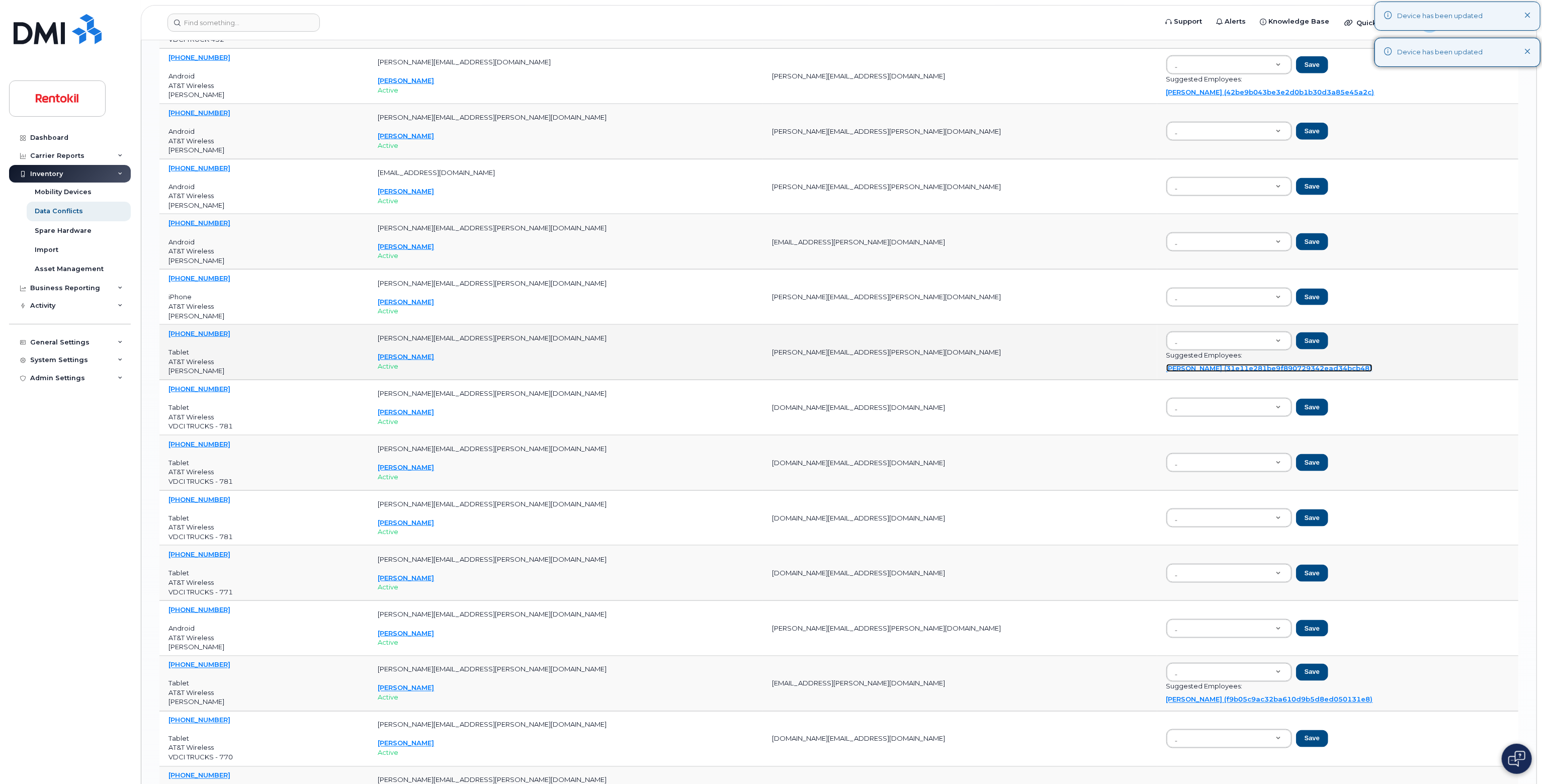
drag, startPoint x: 1148, startPoint y: 357, endPoint x: 1161, endPoint y: 355, distance: 13.2
click at [769, 364] on link "[PERSON_NAME] (31e11e281be9f890729342ead34bcb48)" at bounding box center [1269, 367] width 206 height 8
type input "31e11e281be9f890729342ead34bcb48"
drag, startPoint x: 1232, startPoint y: 330, endPoint x: 1228, endPoint y: 323, distance: 8.1
click at [769, 332] on button "Save" at bounding box center [1312, 341] width 32 height 17
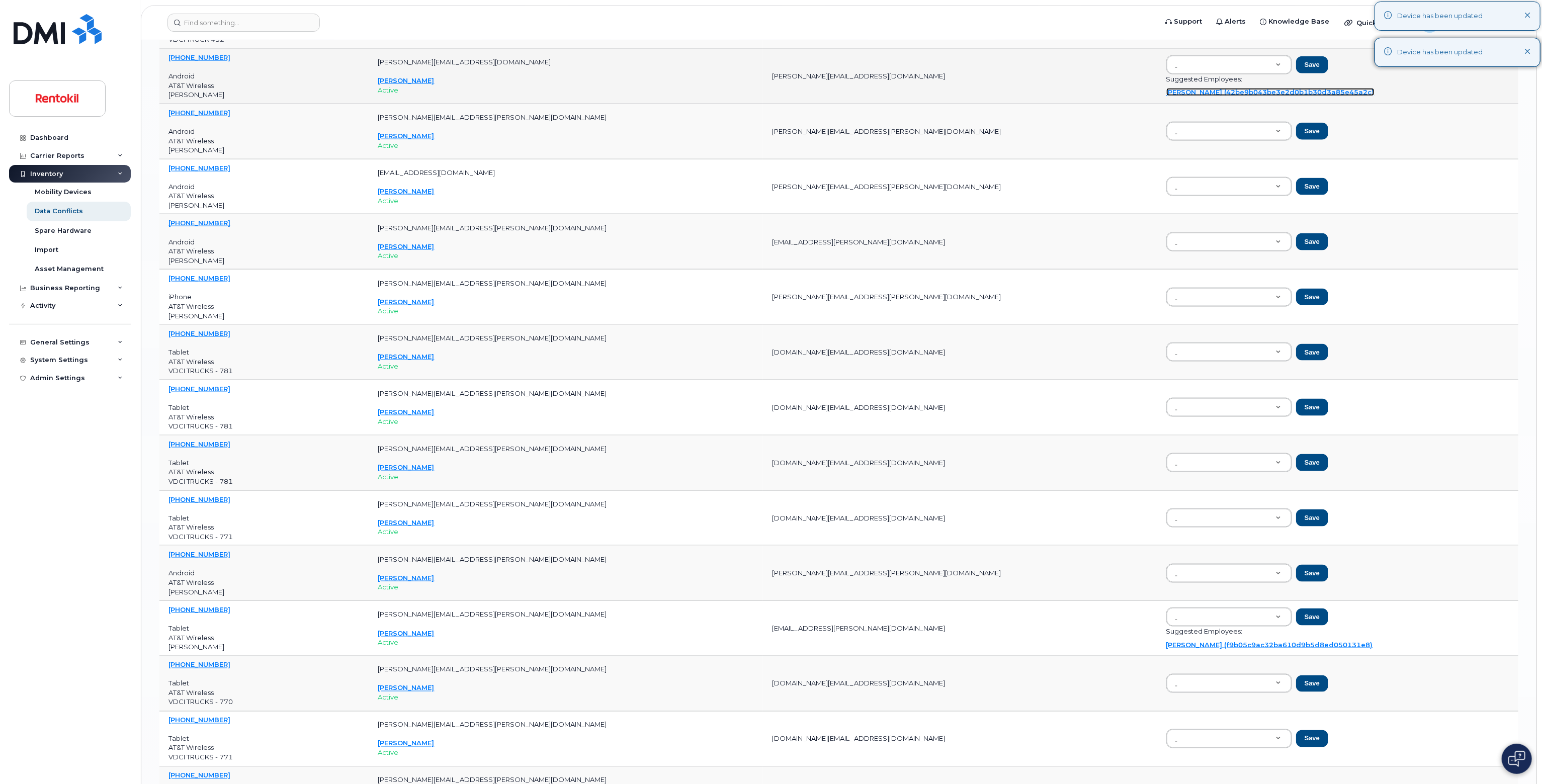
drag, startPoint x: 1115, startPoint y: 85, endPoint x: 1125, endPoint y: 85, distance: 10.0
click at [769, 88] on link "[PERSON_NAME] (42be9b043be3e2d0b1b30d3a85e45a2c)" at bounding box center [1270, 92] width 208 height 8
type input "42be9b043be3e2d0b1b30d3a85e45a2c"
click at [769, 57] on button "Save" at bounding box center [1312, 65] width 32 height 17
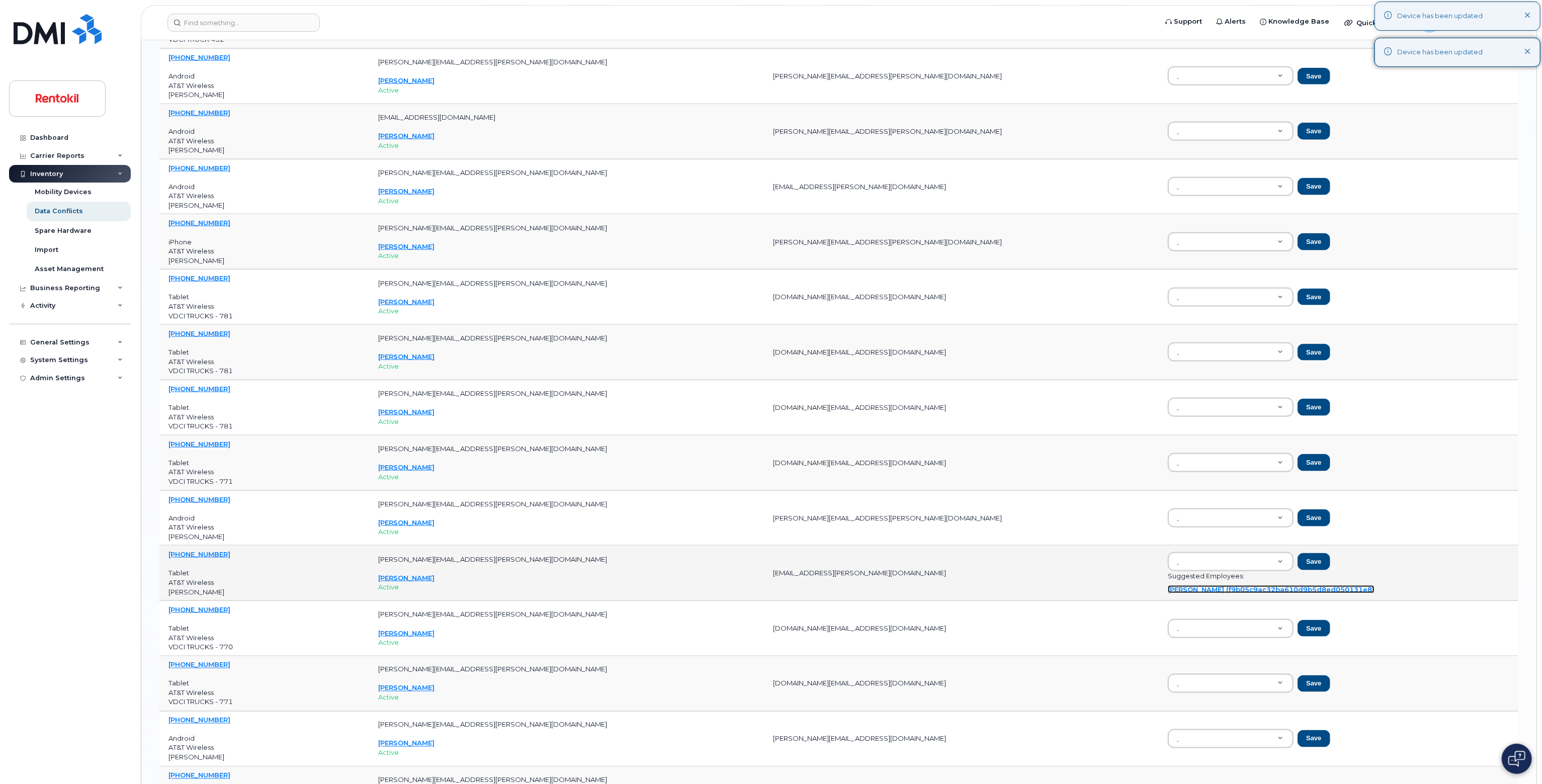
click at [769, 585] on link "[PERSON_NAME] (f9b05c9ac32ba610d9b5d8ed050131e8)" at bounding box center [1271, 589] width 207 height 8
type input "f9b05c9ac32ba610d9b5d8ed050131e8"
click at [769, 553] on button "Save" at bounding box center [1314, 561] width 32 height 17
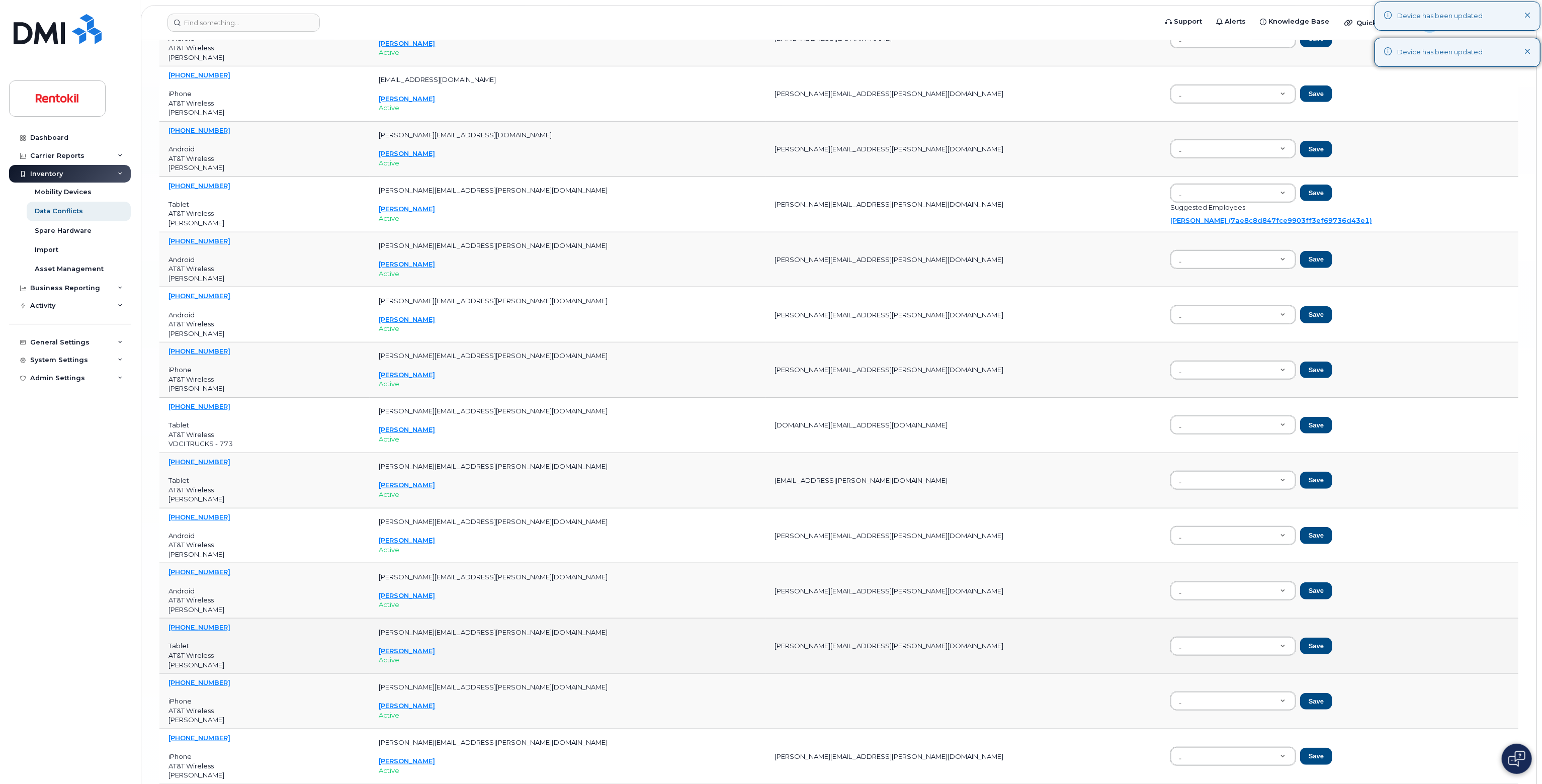
scroll to position [8100, 0]
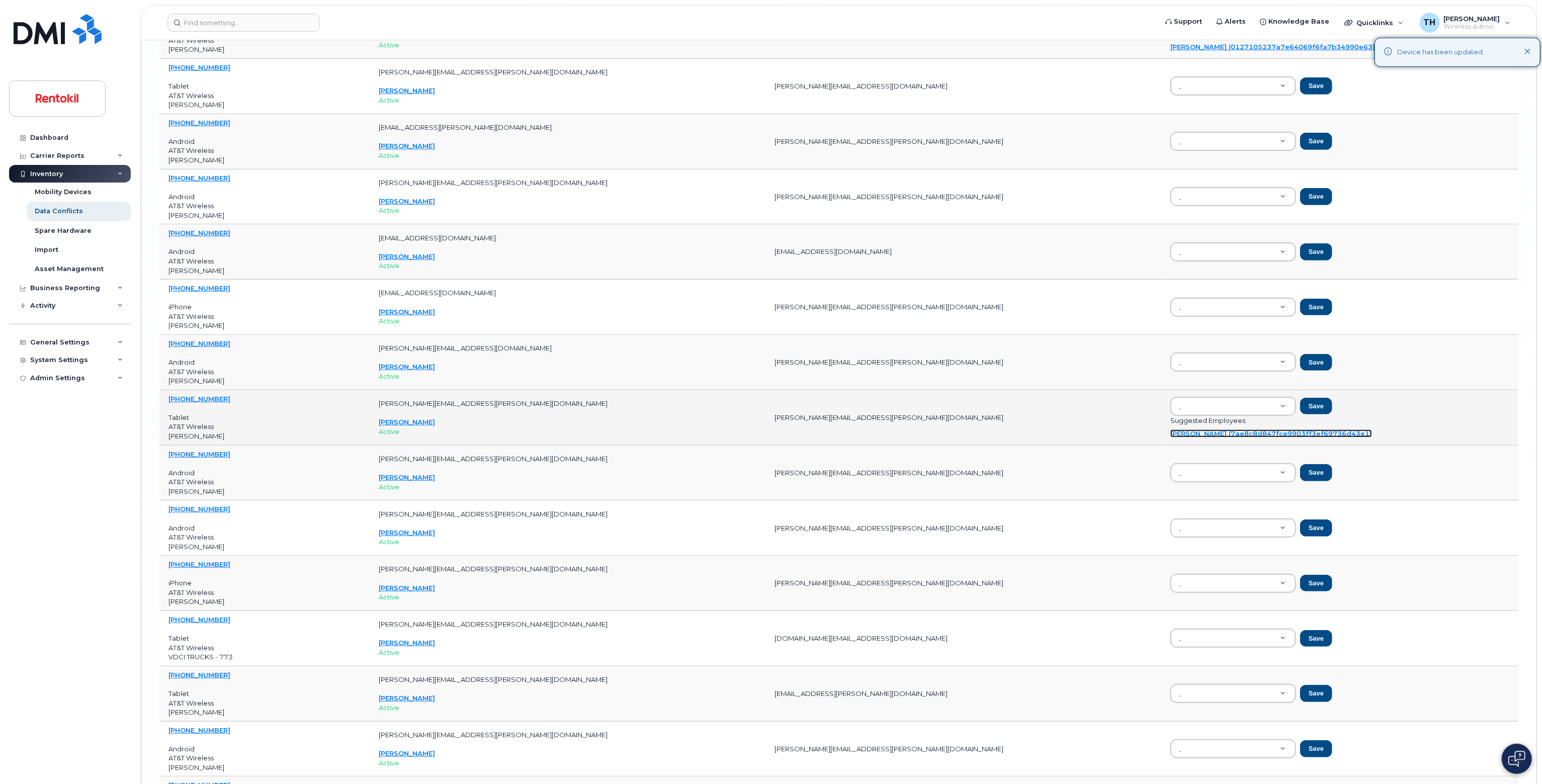
click at [769, 430] on link "[PERSON_NAME] (7ae8c8d847fce9903ff3ef69736d43e1)" at bounding box center [1271, 433] width 202 height 8
type input "7ae8c8d847fce9903ff3ef69736d43e1"
click at [769, 398] on button "Save" at bounding box center [1316, 406] width 32 height 17
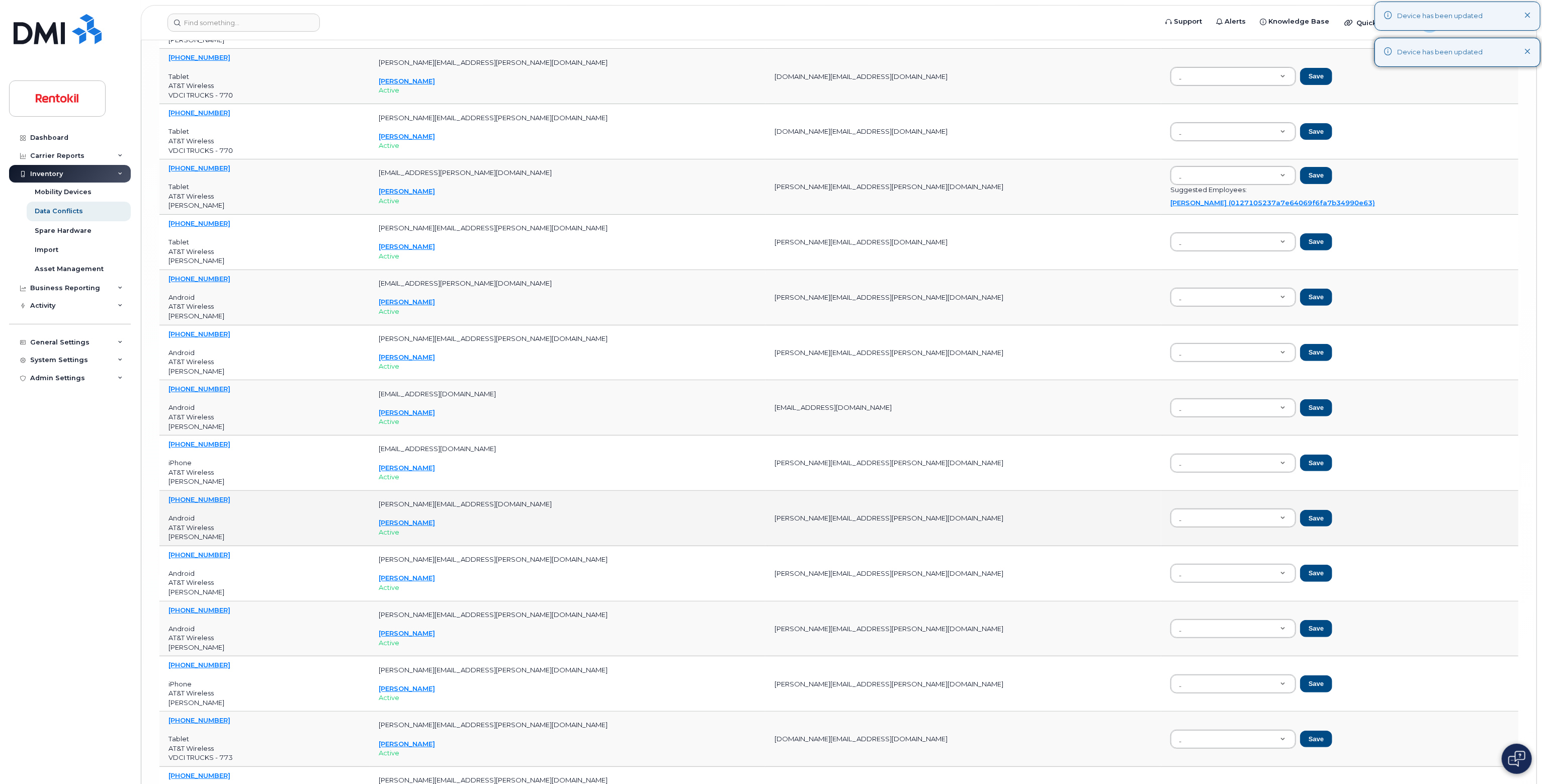
scroll to position [7543, 0]
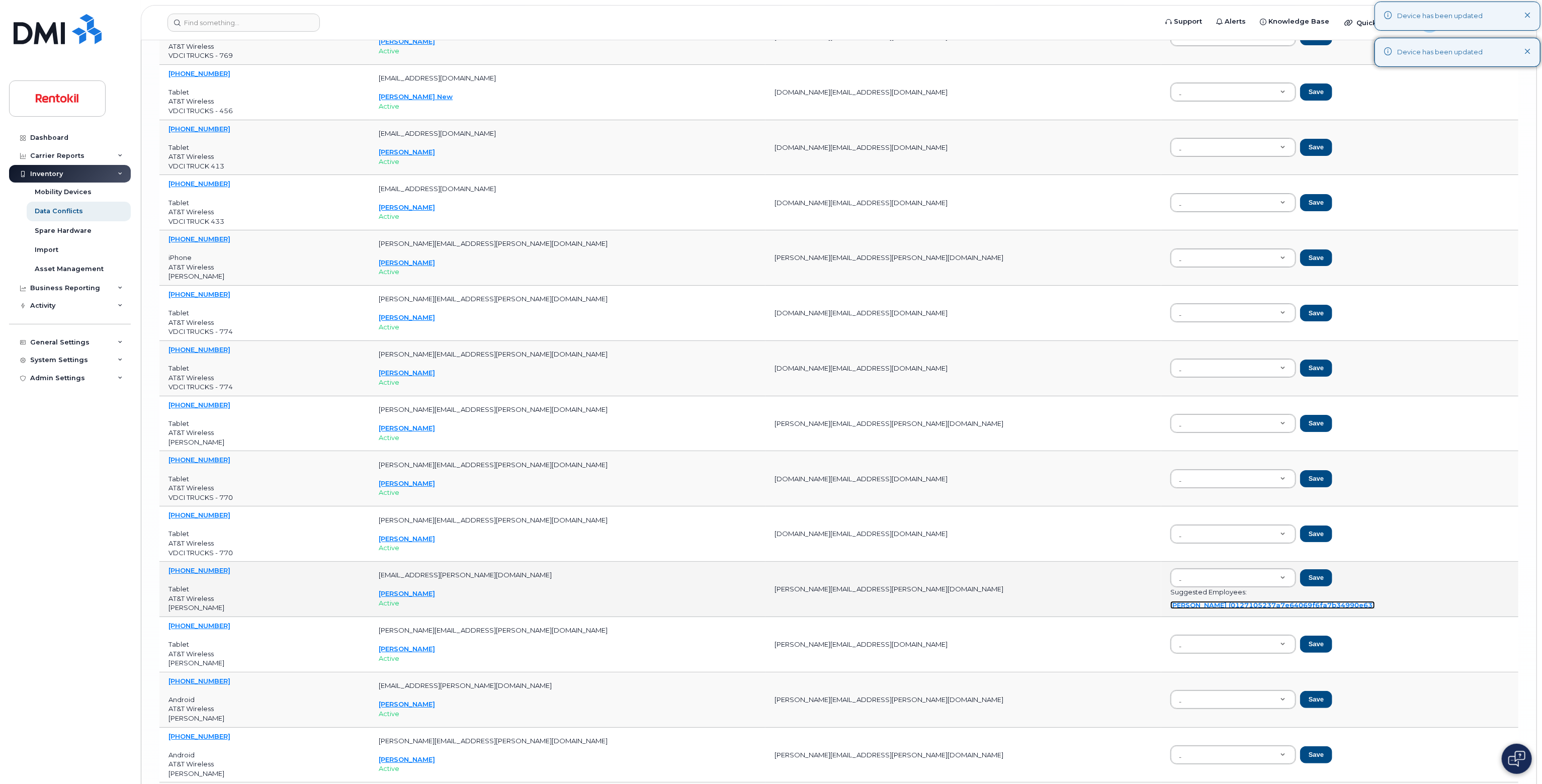
click at [769, 601] on link "[PERSON_NAME] (0127105237a7e64069f6fa7b34990e63)" at bounding box center [1273, 604] width 205 height 8
type input "0127105237a7e64069f6fa7b34990e63"
drag, startPoint x: 1242, startPoint y: 566, endPoint x: 1234, endPoint y: 565, distance: 8.1
click at [769, 568] on div "[PERSON_NAME] (0127105237a7e64069f6fa7b34990e63) 0127105237a7e64069f6fa7b34990e…" at bounding box center [1340, 578] width 339 height 19
click at [769, 569] on button "Save" at bounding box center [1316, 578] width 32 height 17
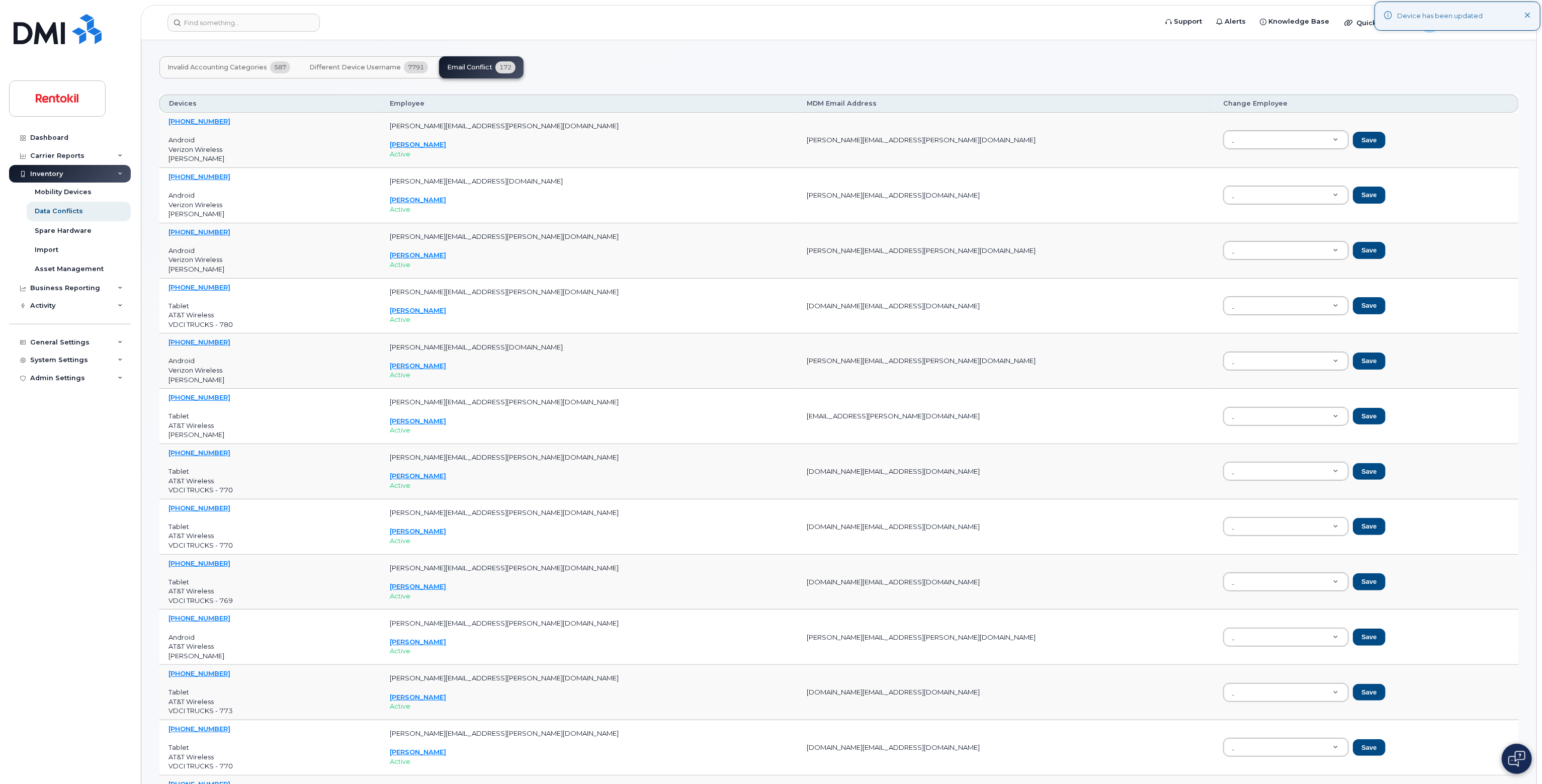
scroll to position [0, 0]
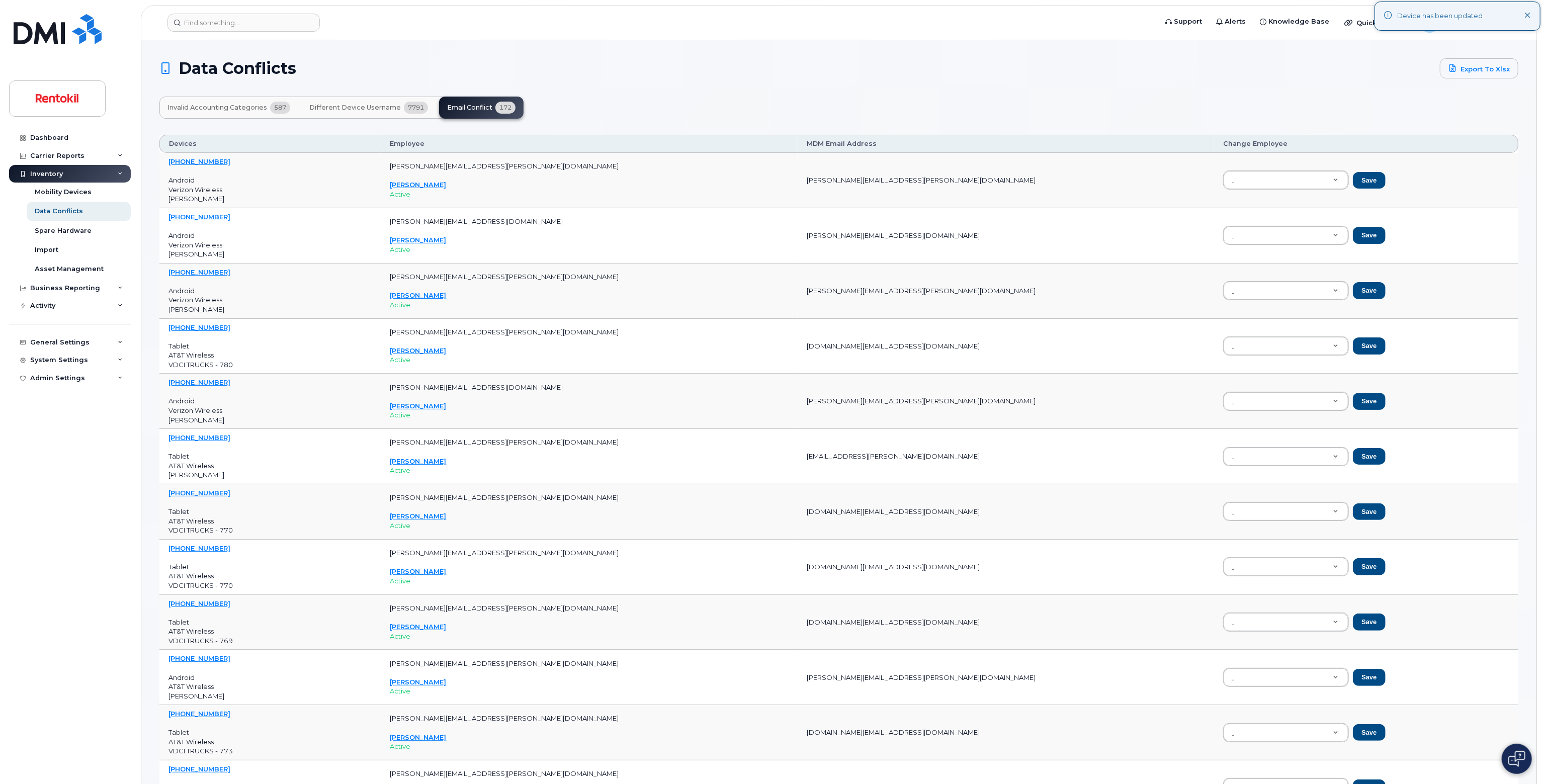
click at [393, 109] on span "Different Device Username" at bounding box center [355, 107] width 92 height 8
